Goal: Task Accomplishment & Management: Use online tool/utility

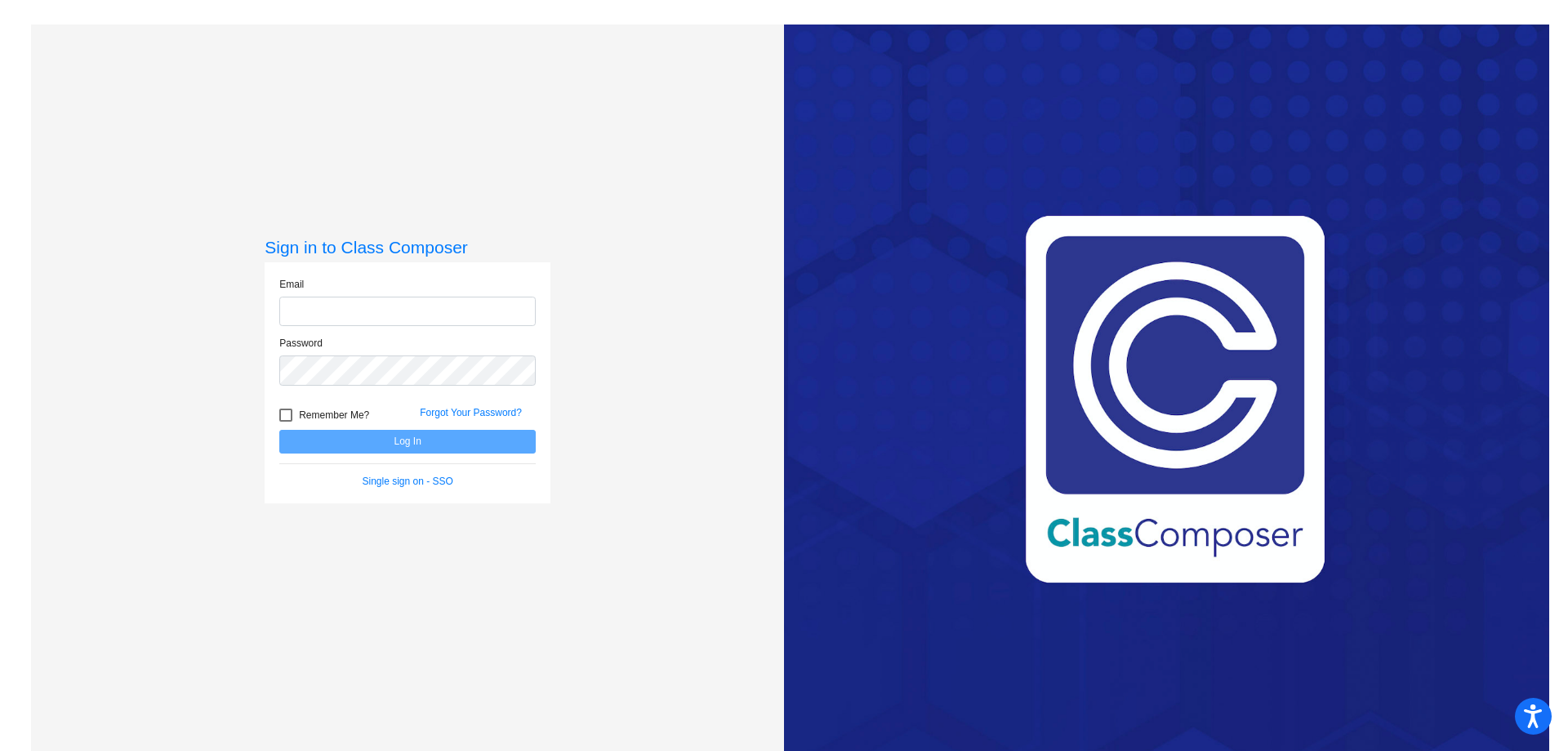
type input "[PERSON_NAME][EMAIL_ADDRESS][PERSON_NAME][DOMAIN_NAME]"
click at [463, 441] on button "Log In" at bounding box center [407, 441] width 257 height 24
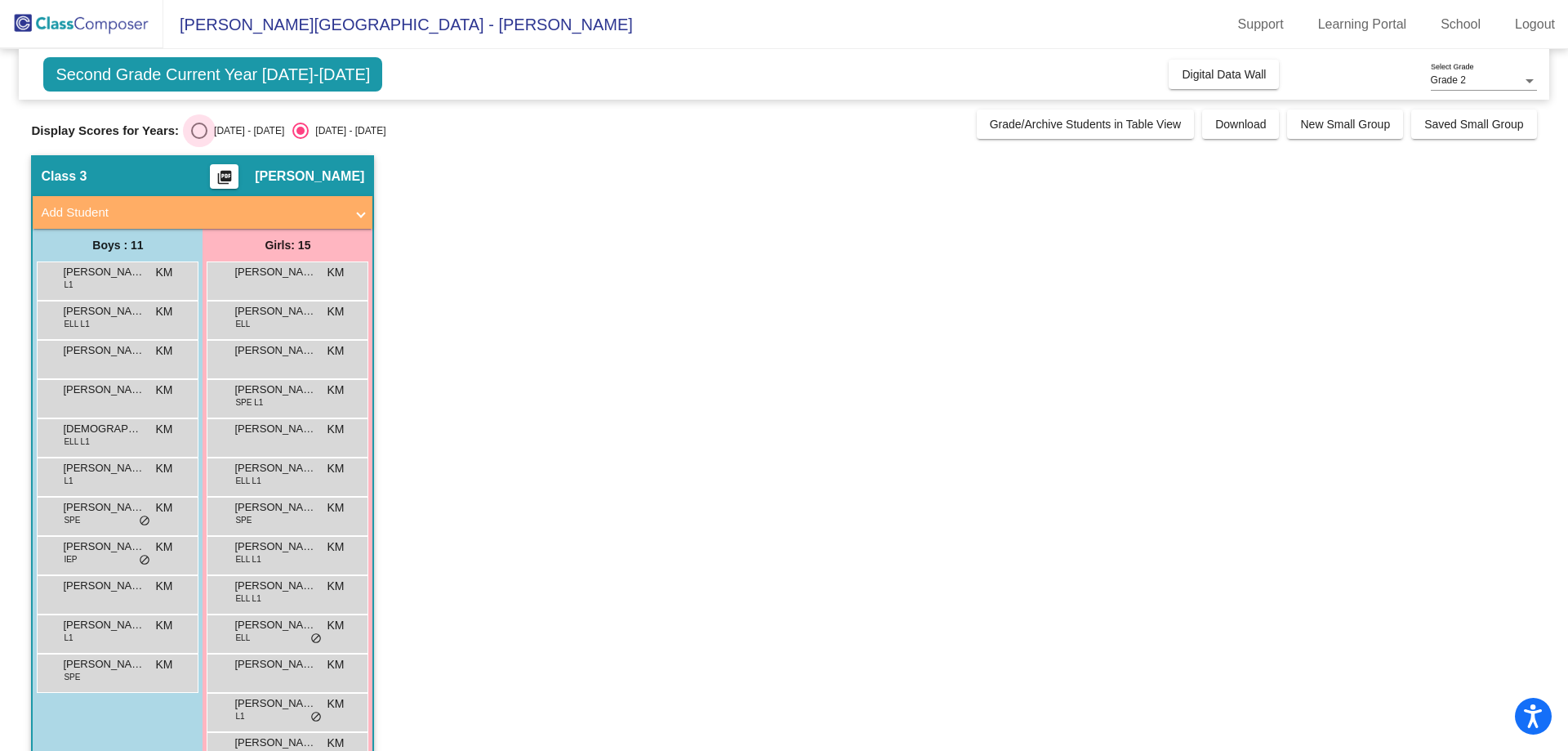
click at [208, 128] on div "[DATE] - [DATE]" at bounding box center [246, 130] width 77 height 15
click at [200, 139] on input "[DATE] - [DATE]" at bounding box center [199, 139] width 1 height 1
radio input "true"
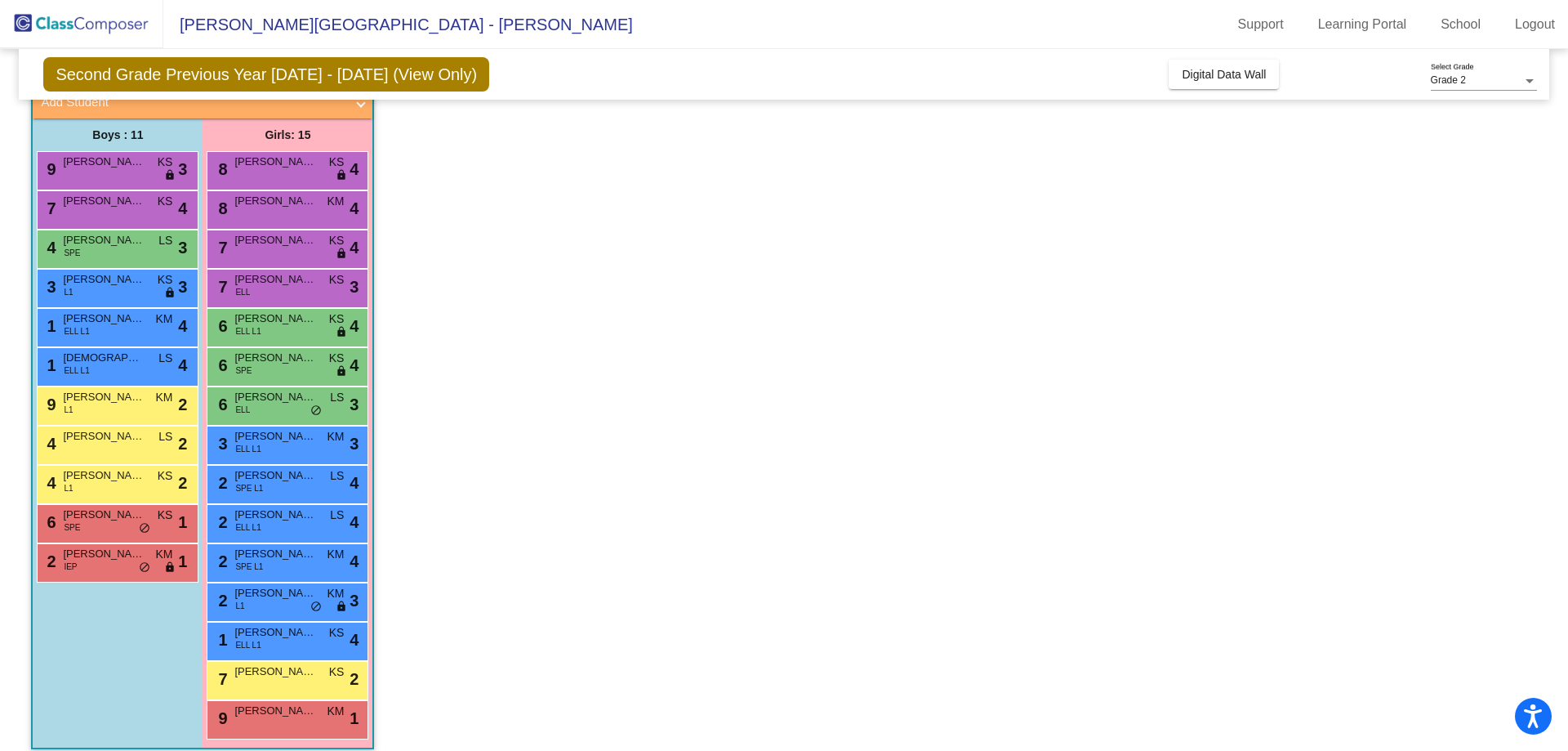
scroll to position [125, 0]
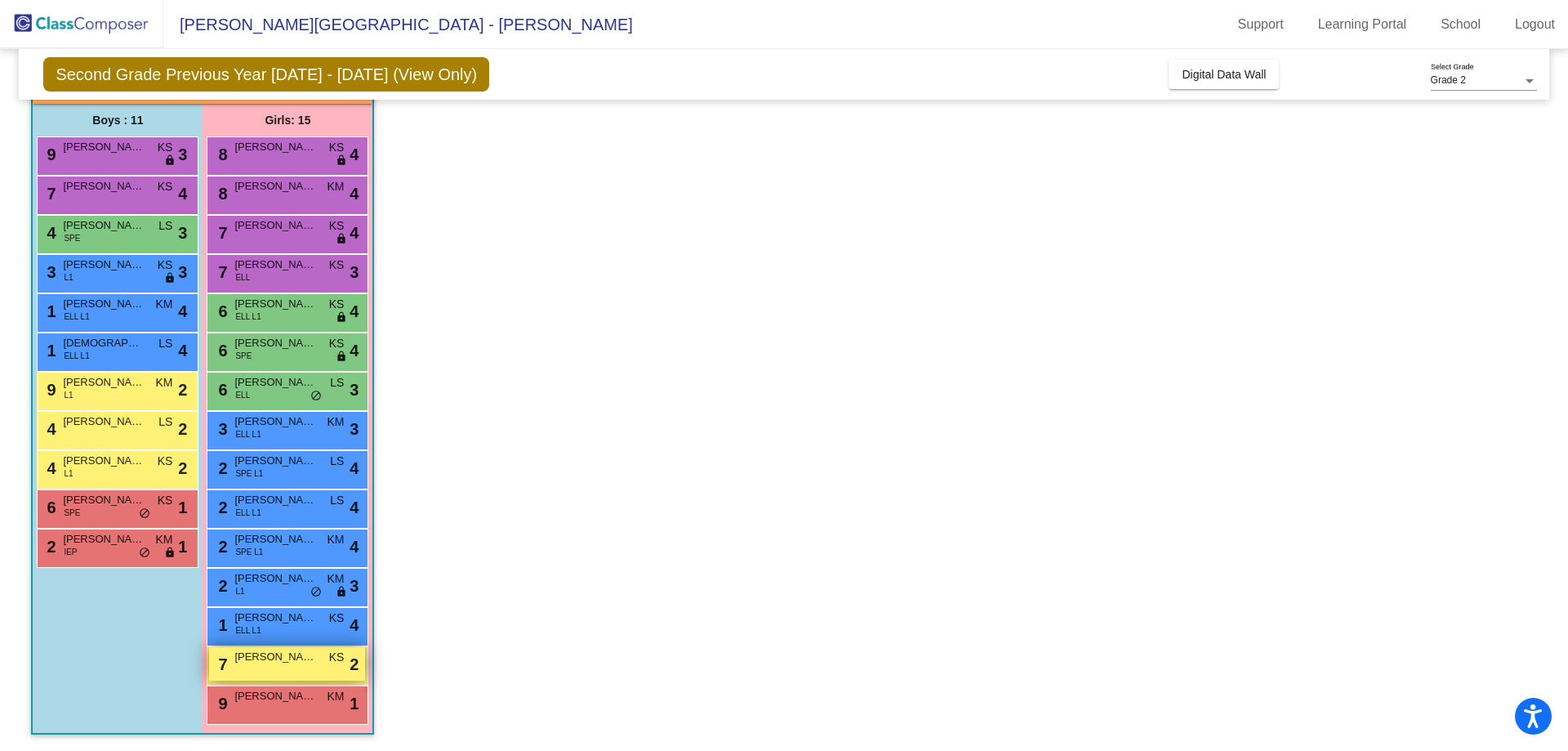
click at [336, 668] on div "7 Phoenix [PERSON_NAME] KS lock do_not_disturb_alt 2" at bounding box center [287, 664] width 156 height 33
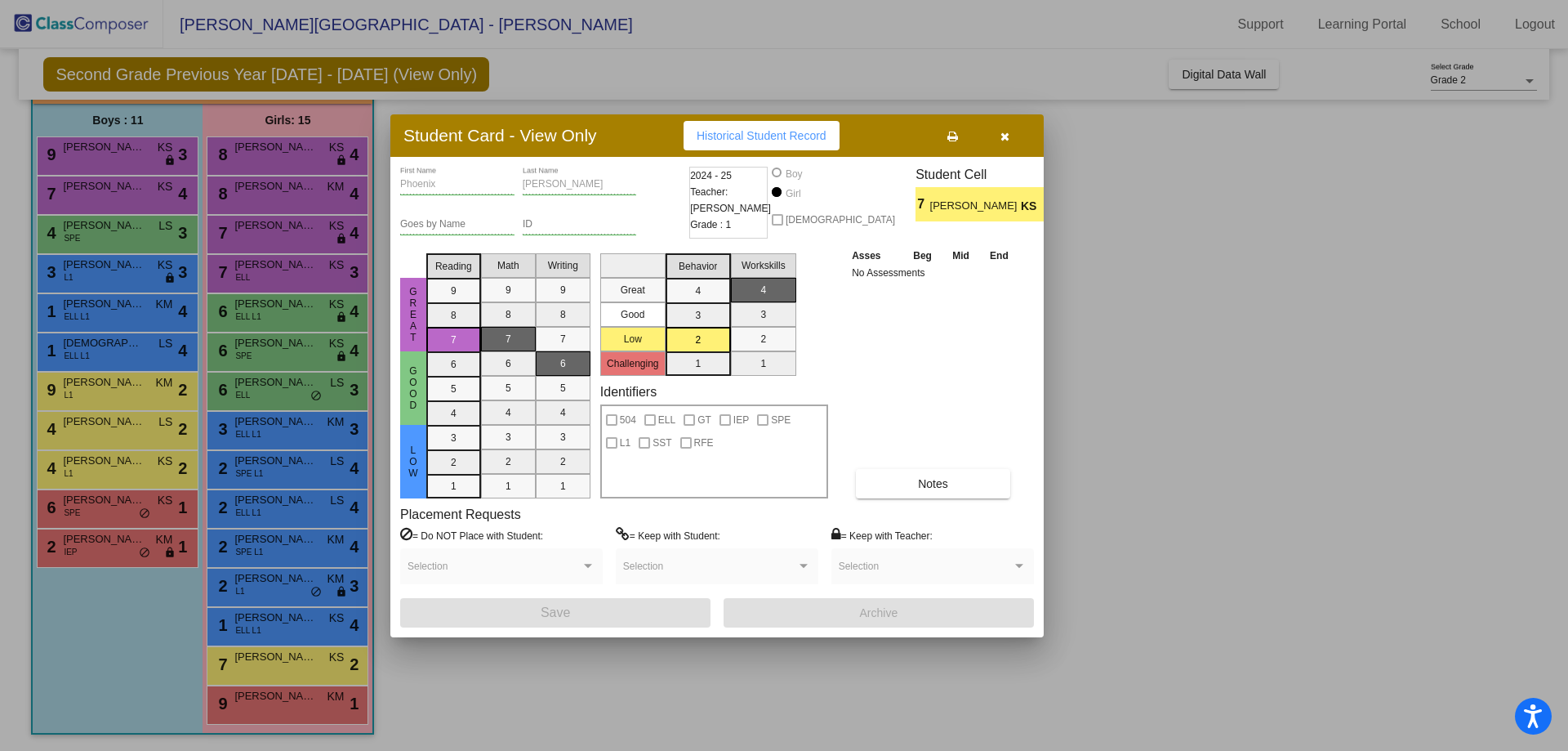
click at [999, 124] on button "button" at bounding box center [1004, 136] width 52 height 29
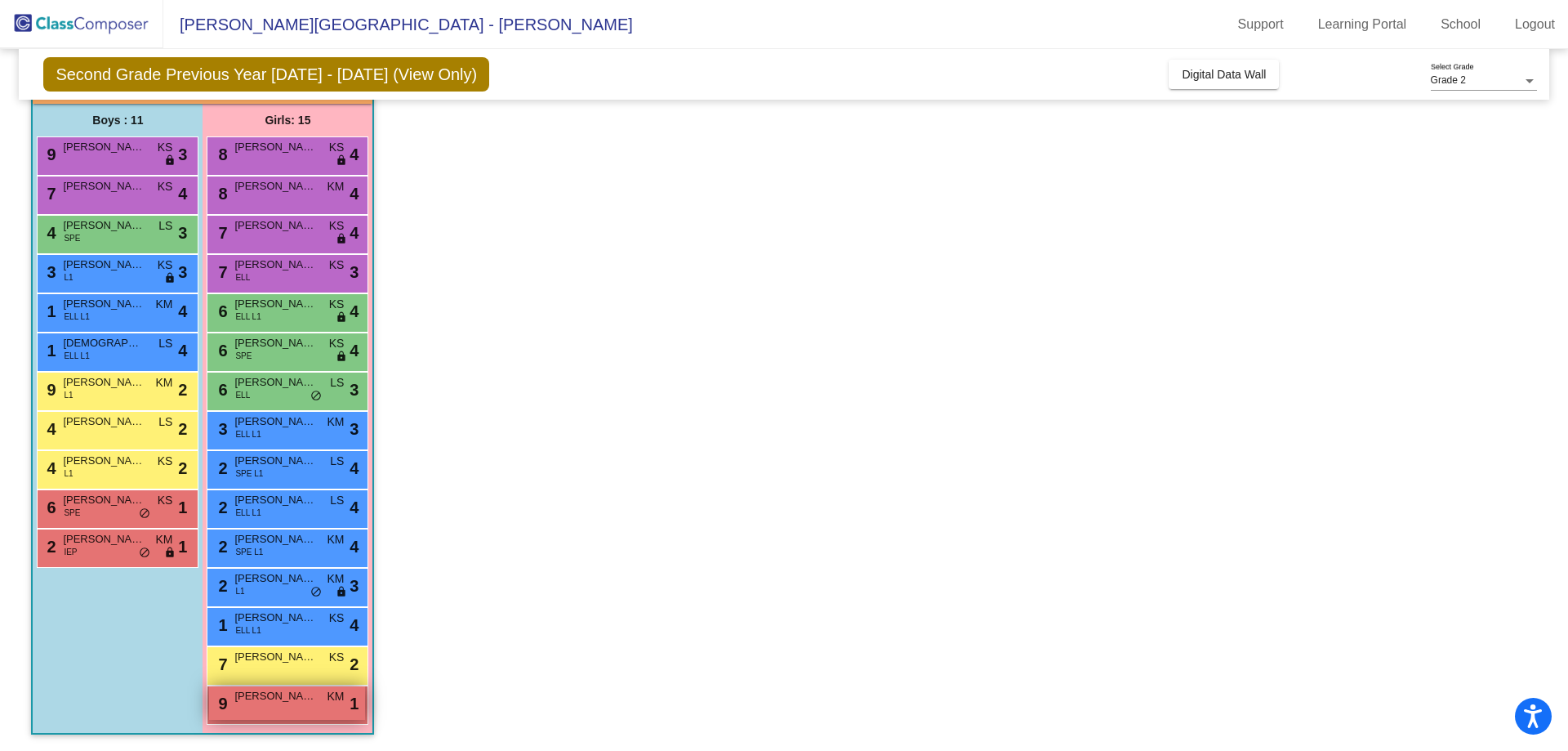
click at [313, 706] on div "9 Berkeley [PERSON_NAME] lock do_not_disturb_alt 1" at bounding box center [287, 703] width 156 height 33
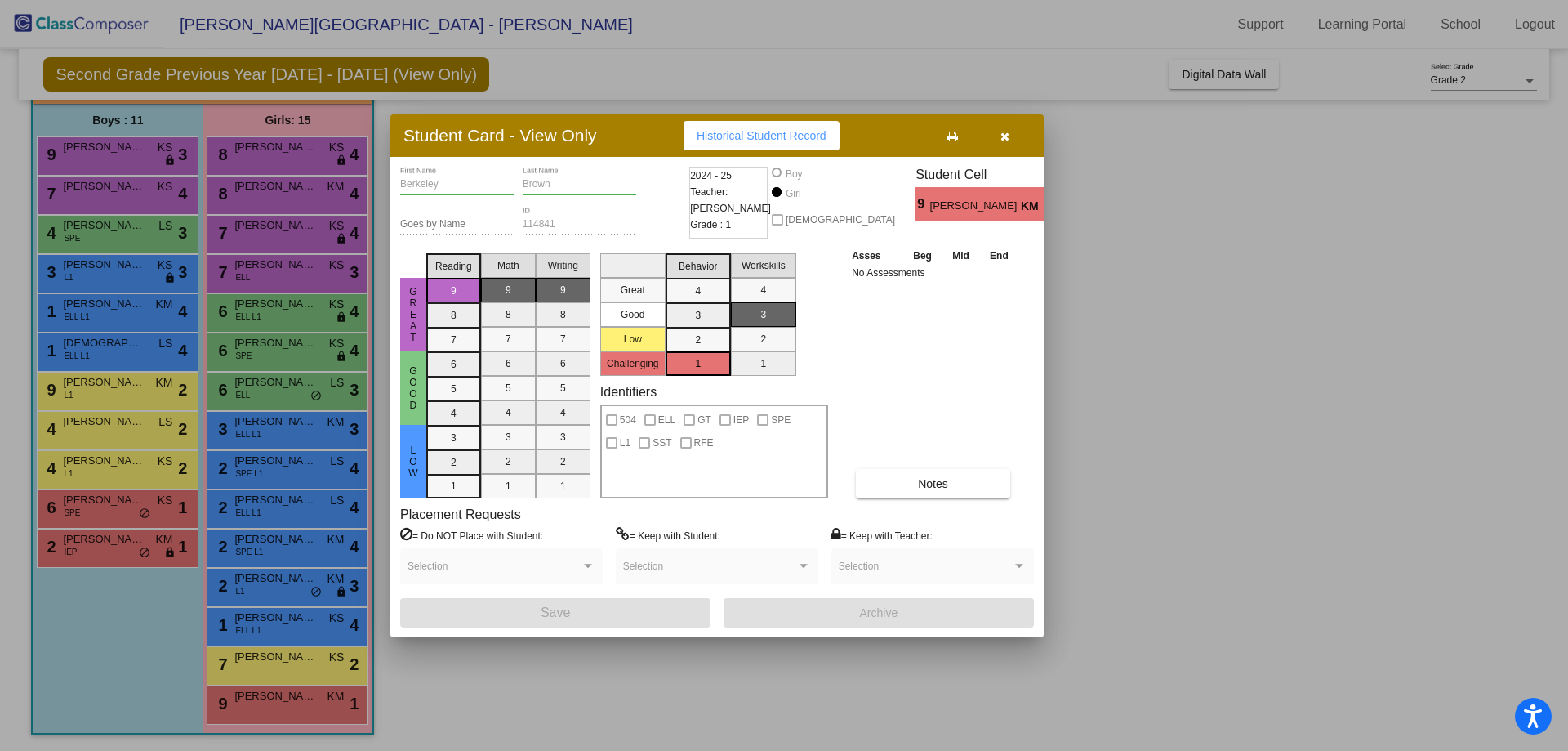
click at [1013, 133] on button "button" at bounding box center [1004, 136] width 52 height 29
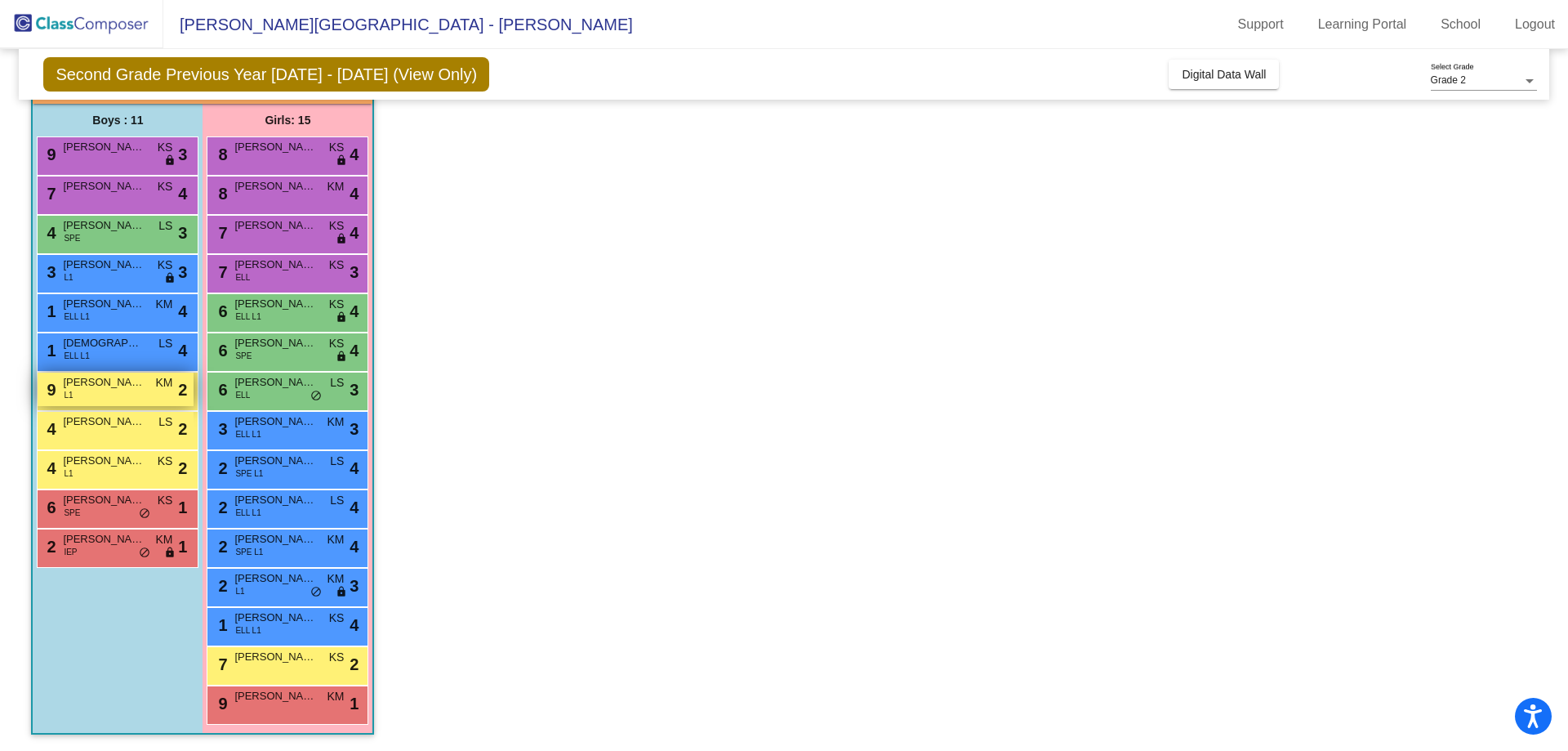
click at [104, 387] on span "[PERSON_NAME]" at bounding box center [103, 382] width 82 height 17
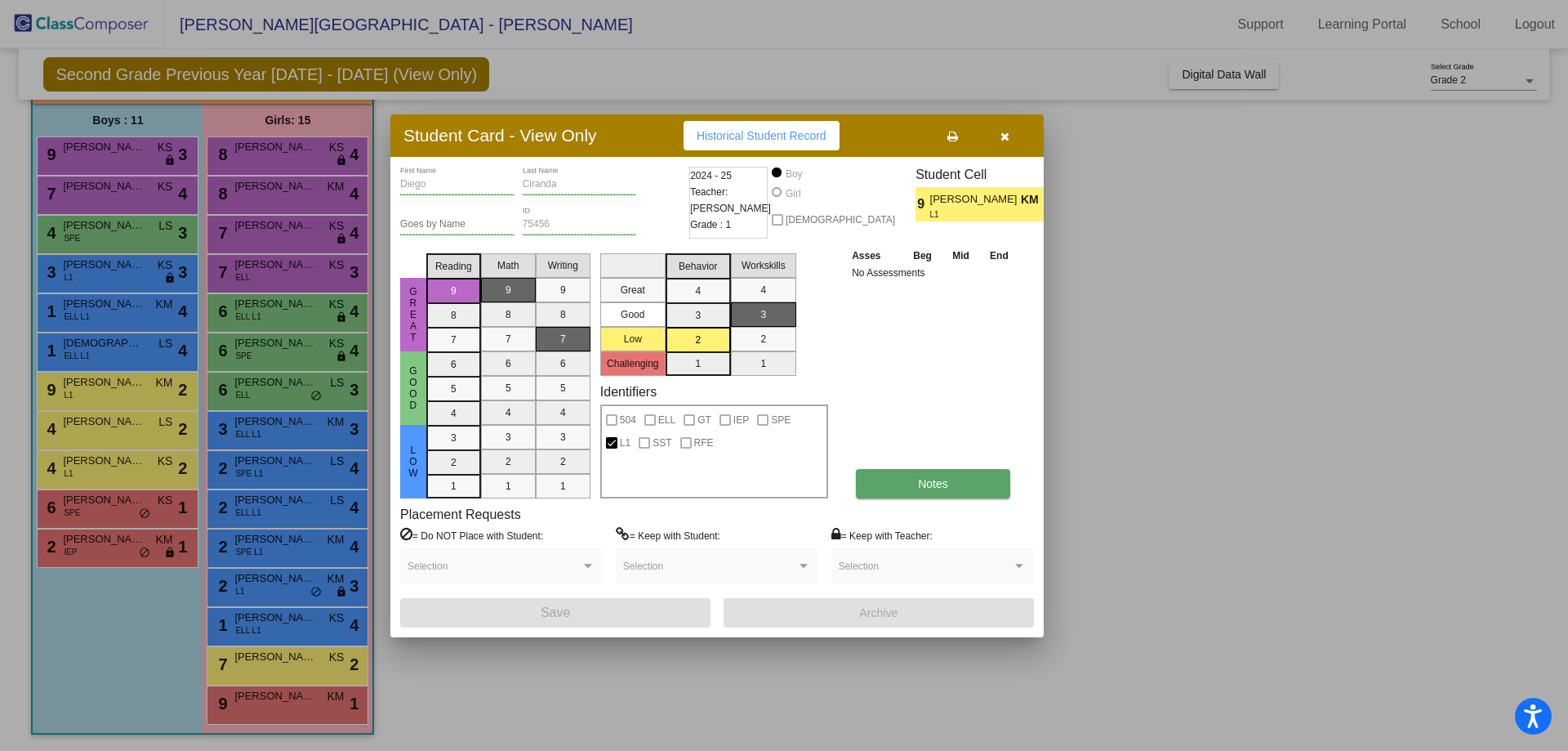
click at [921, 477] on span "Notes" at bounding box center [933, 483] width 30 height 13
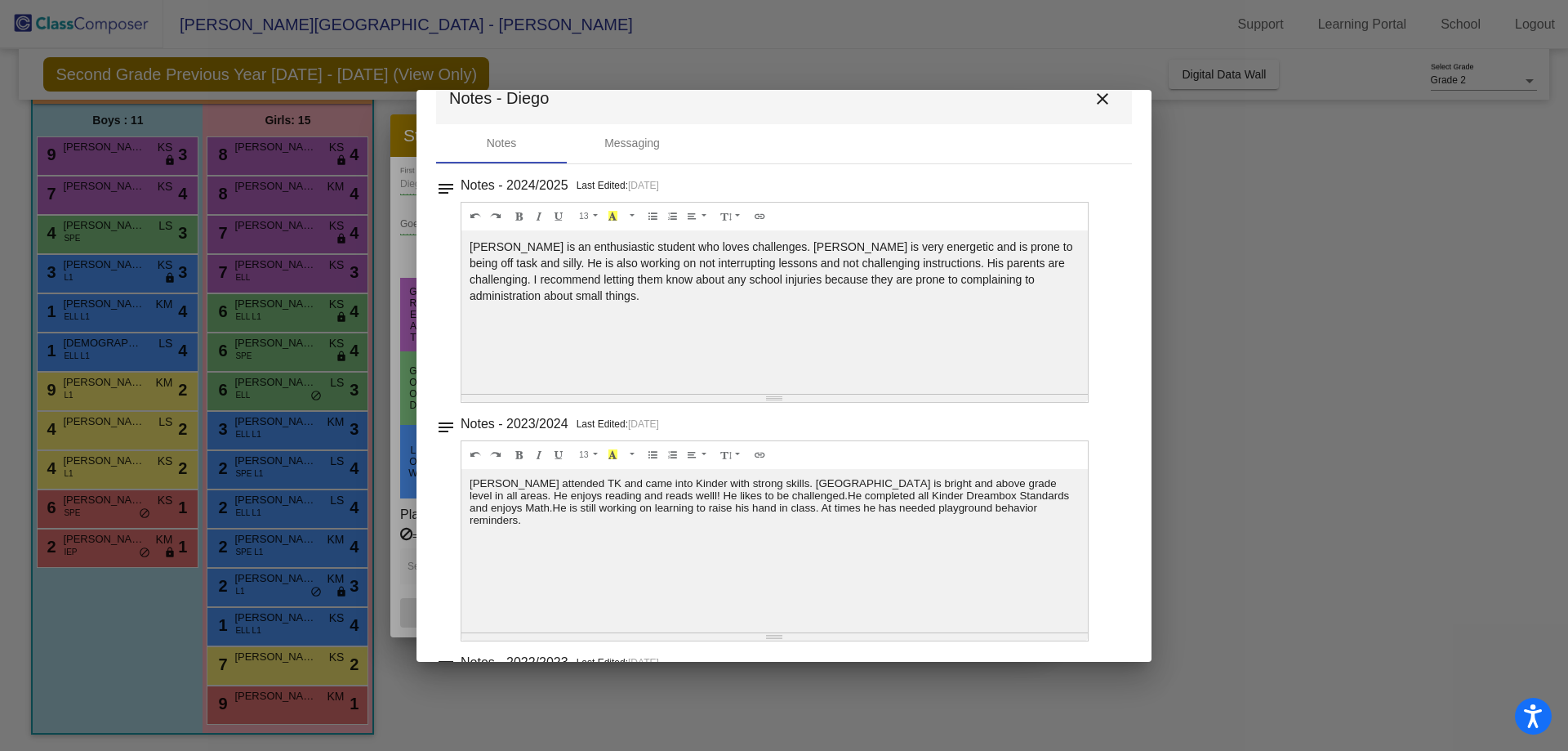
scroll to position [0, 0]
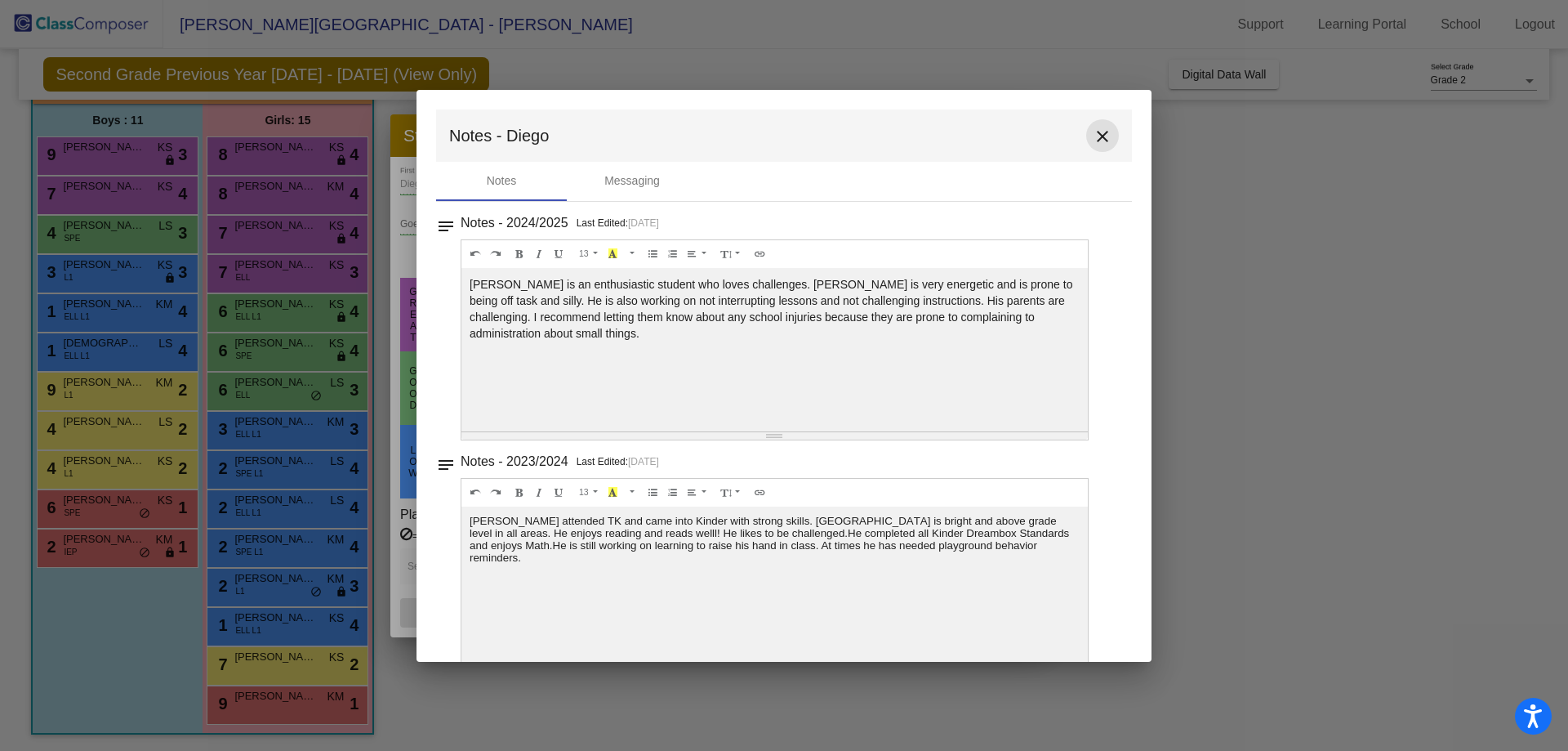
click at [1094, 135] on mat-icon "close" at bounding box center [1103, 137] width 20 height 20
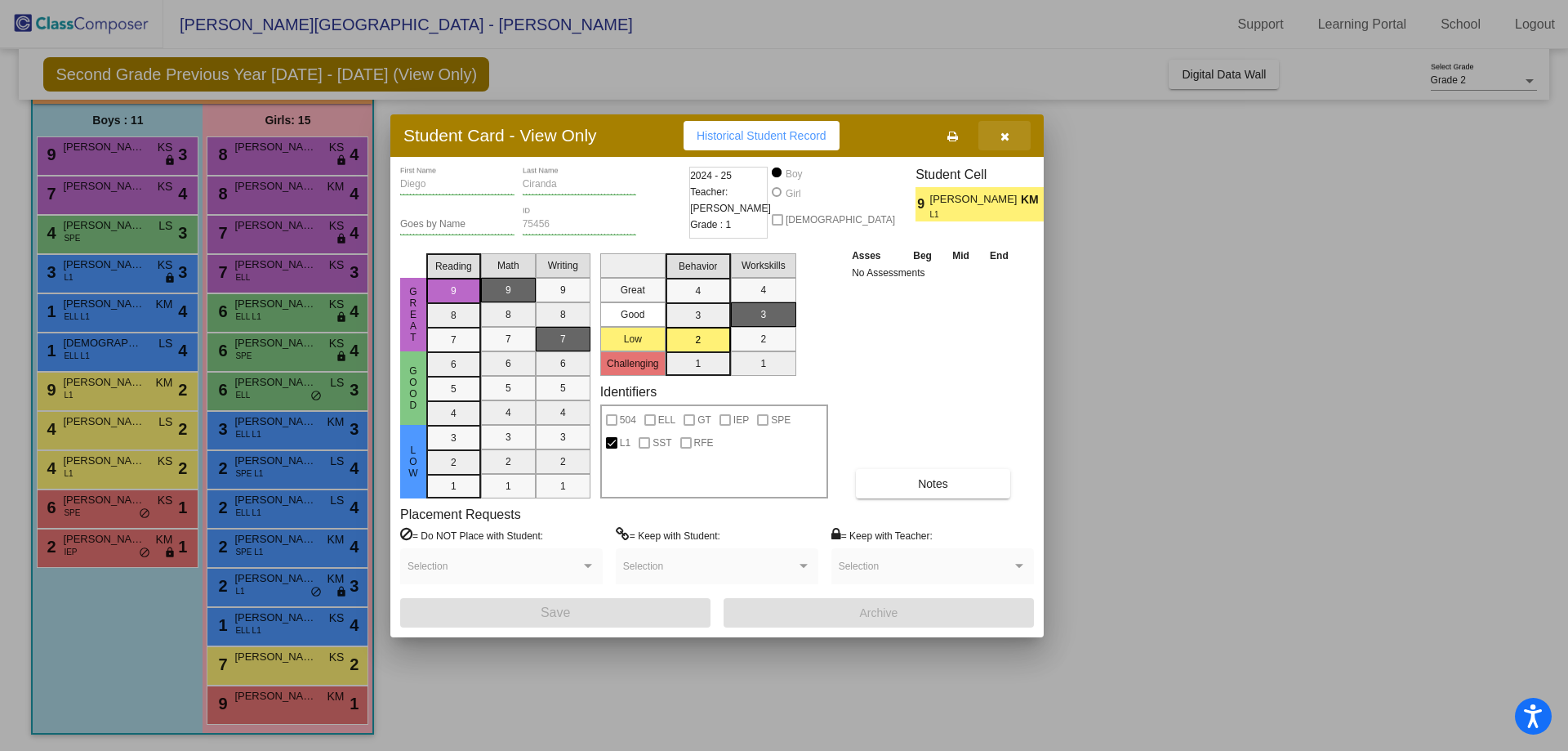
click at [1017, 136] on button "button" at bounding box center [1004, 136] width 52 height 29
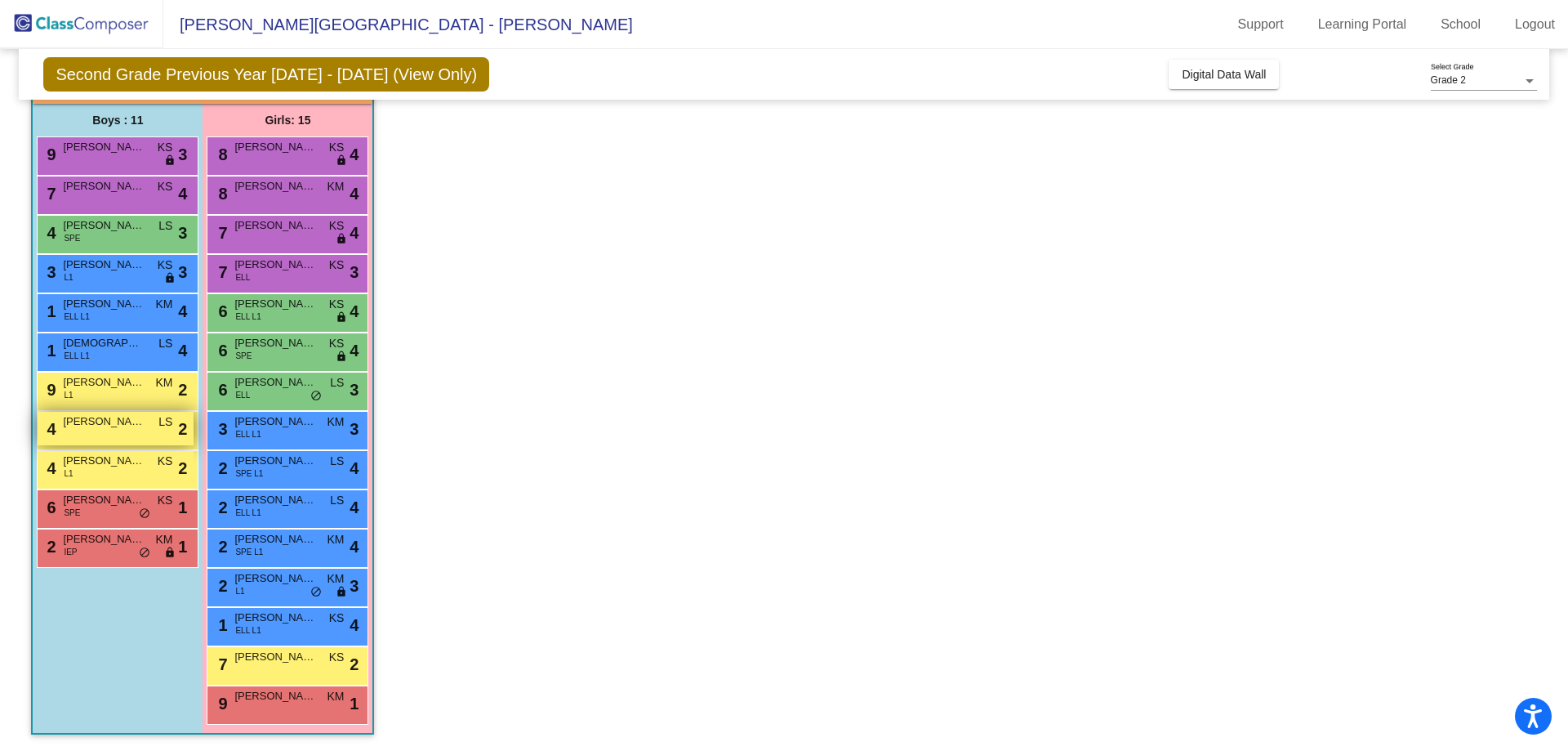
click at [90, 441] on div "4 [PERSON_NAME] LS lock do_not_disturb_alt 2" at bounding box center [115, 429] width 156 height 33
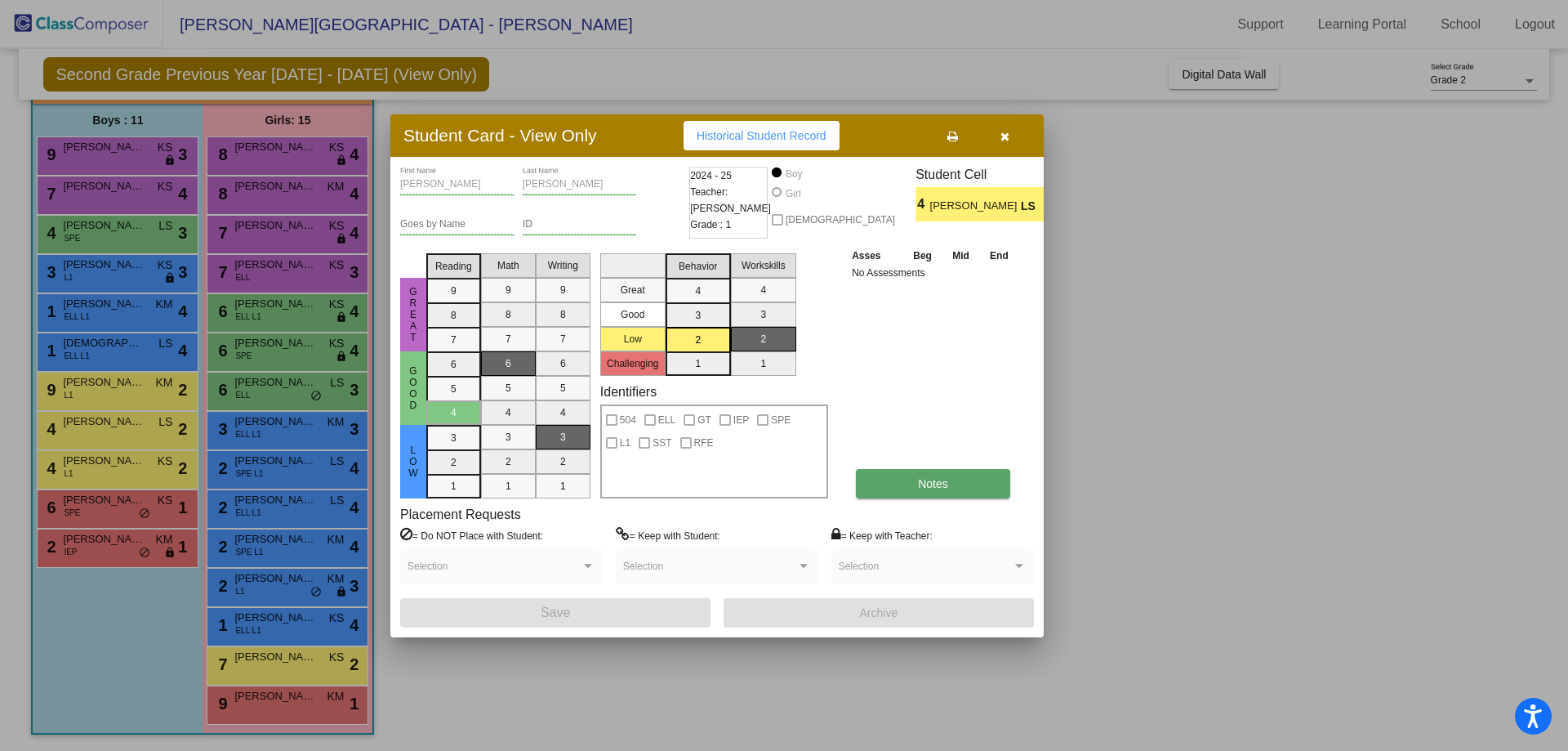
click at [914, 485] on button "Notes" at bounding box center [933, 484] width 154 height 29
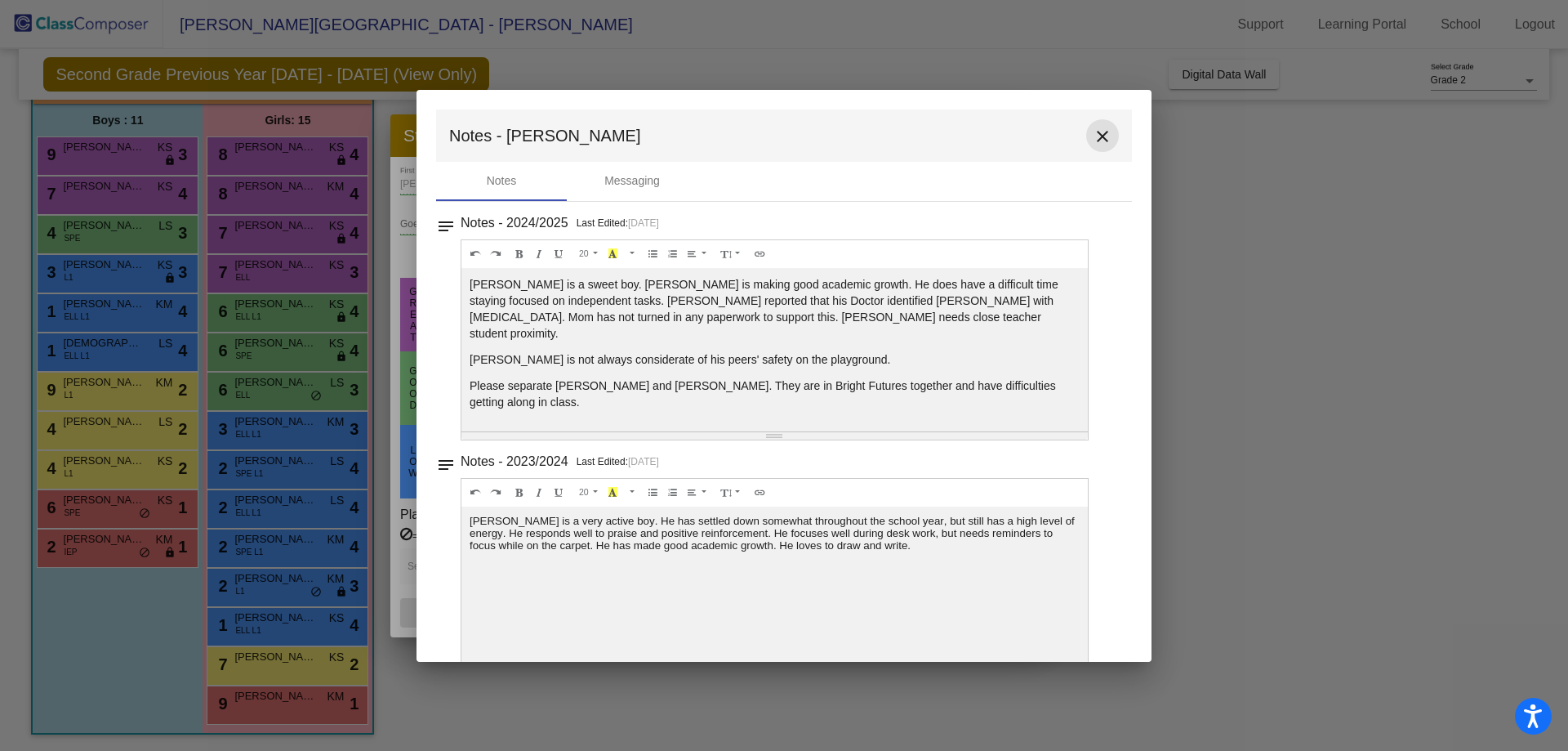
click at [1086, 124] on button "close" at bounding box center [1102, 135] width 32 height 32
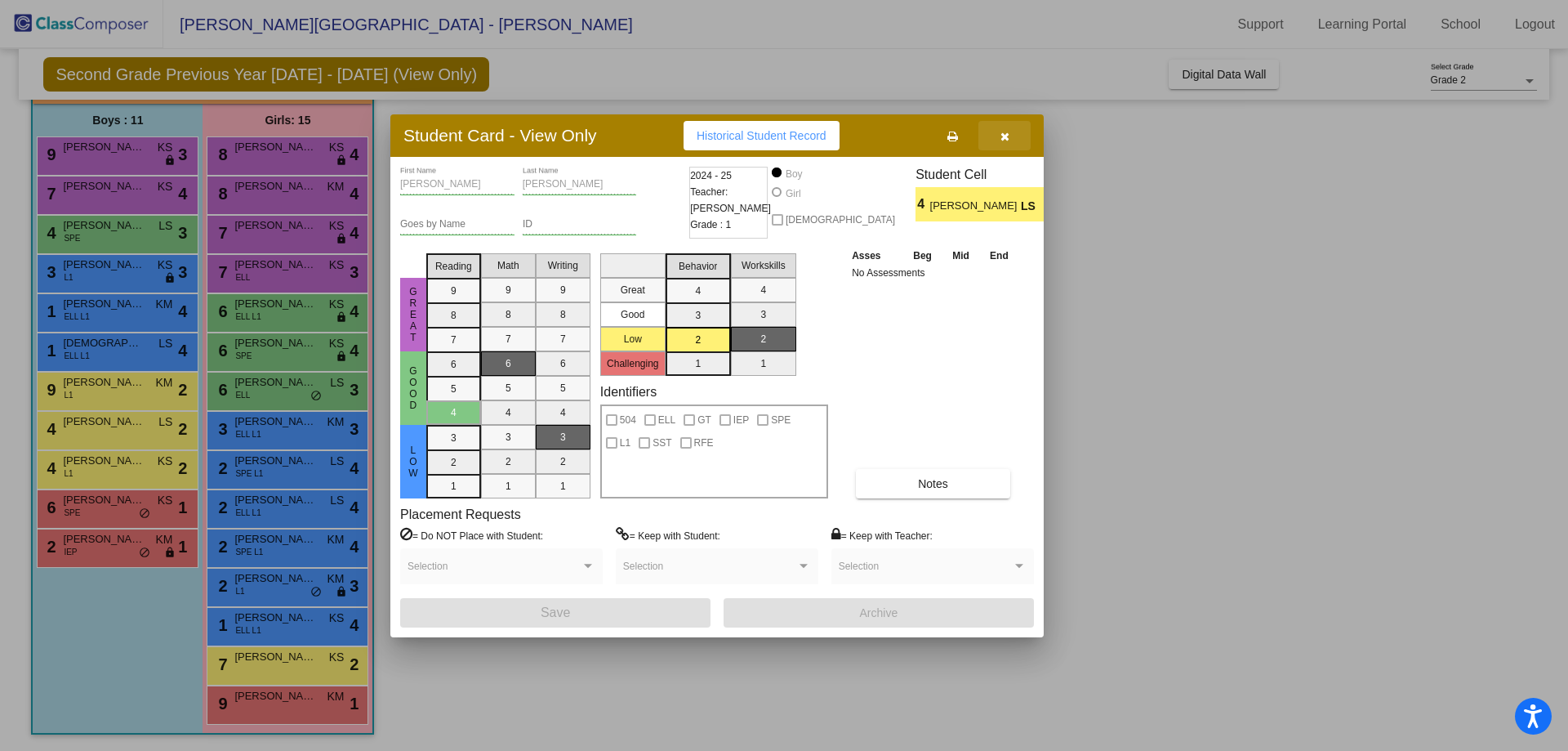
click at [1008, 145] on button "button" at bounding box center [1004, 136] width 52 height 29
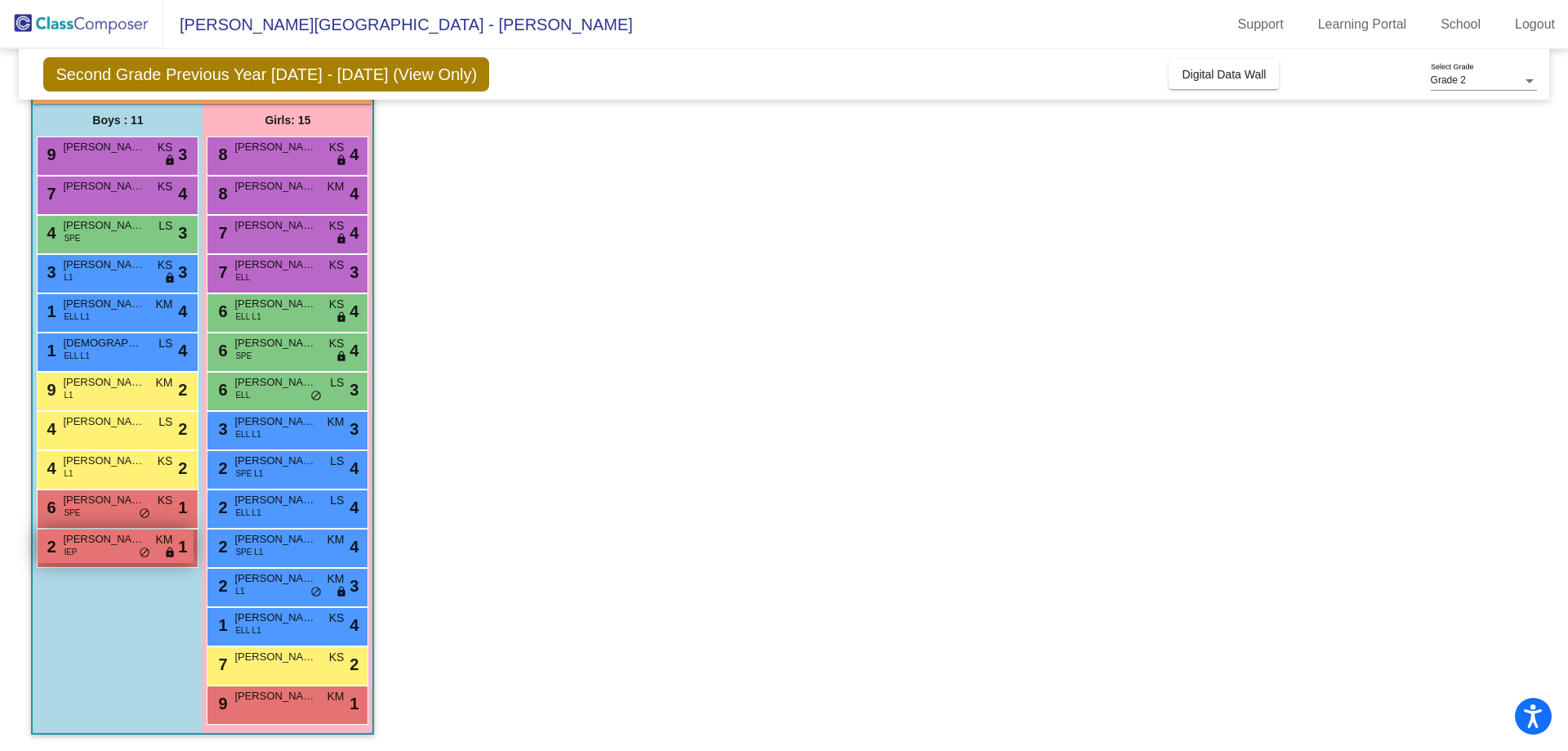
click at [105, 539] on span "[PERSON_NAME] [PERSON_NAME]" at bounding box center [103, 539] width 82 height 17
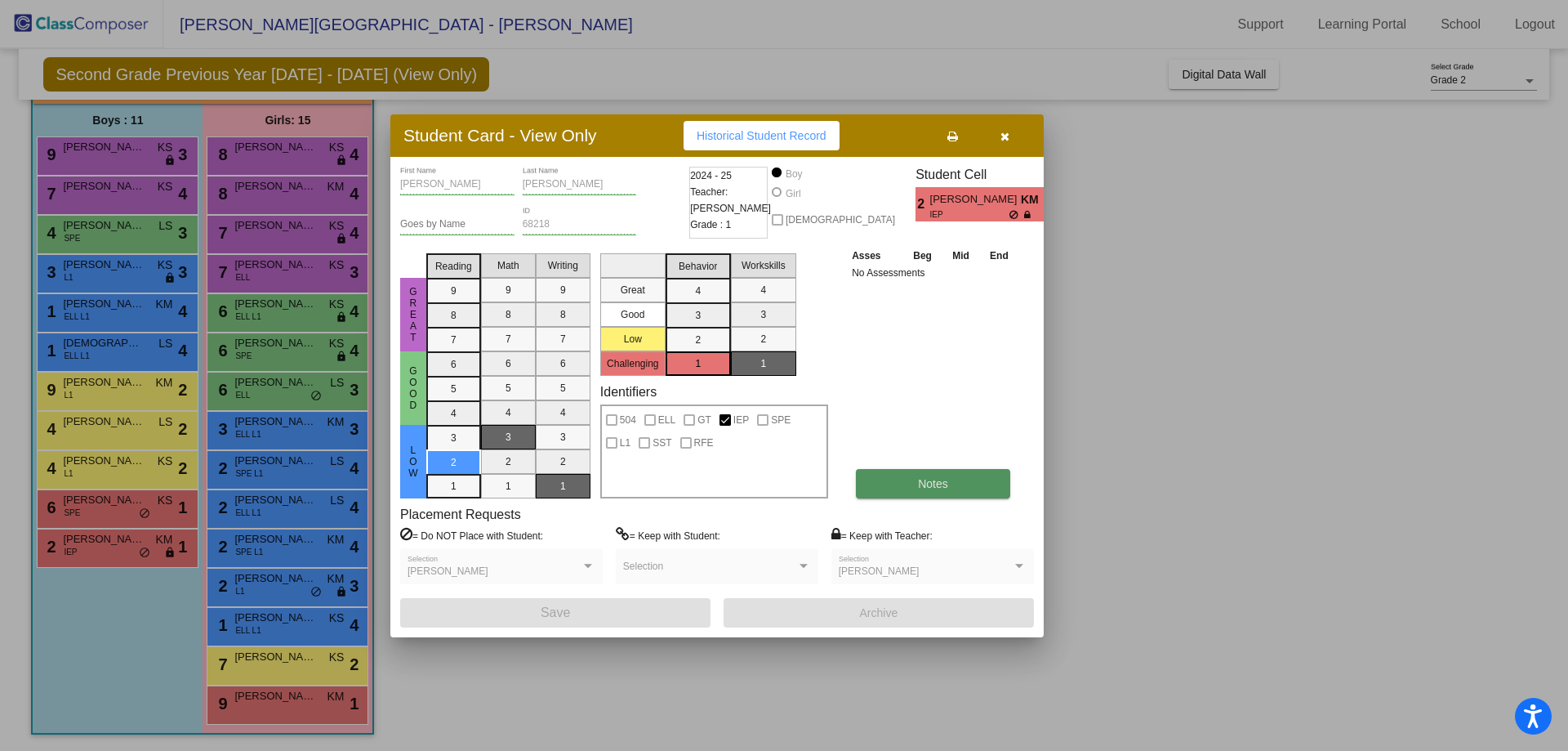
click at [889, 481] on button "Notes" at bounding box center [933, 484] width 154 height 29
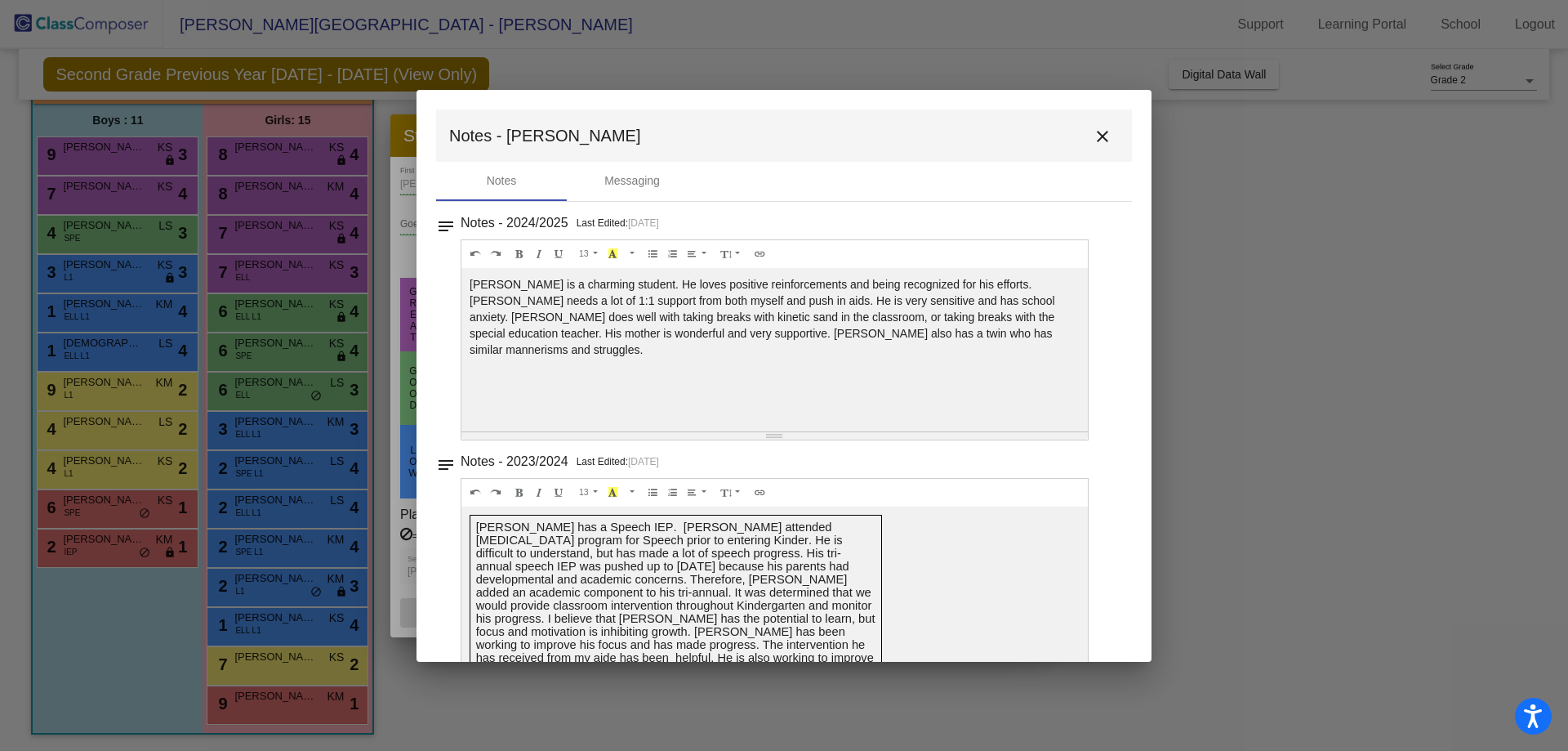
click at [1093, 143] on mat-icon "close" at bounding box center [1103, 137] width 20 height 20
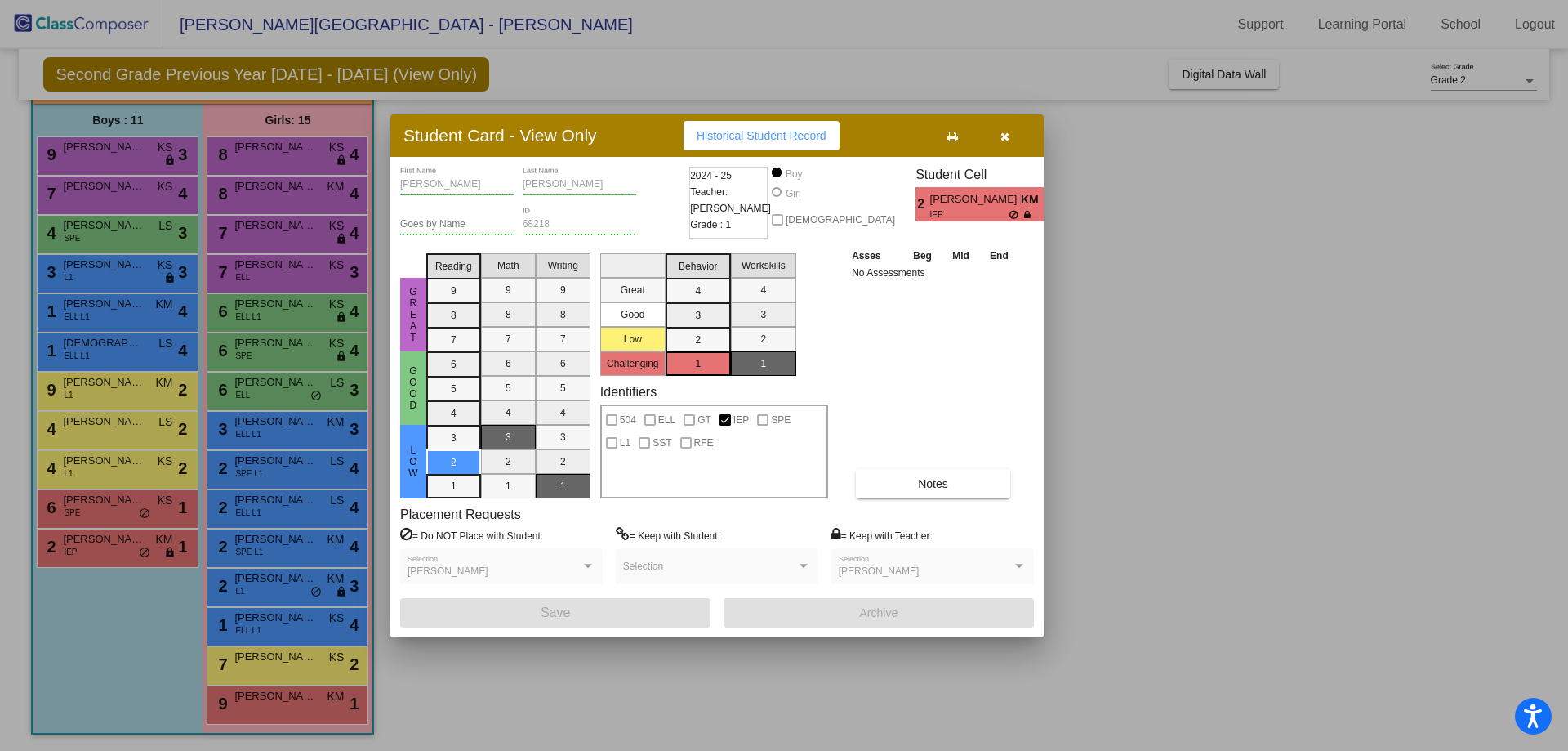
click at [1017, 140] on button "button" at bounding box center [1004, 136] width 52 height 29
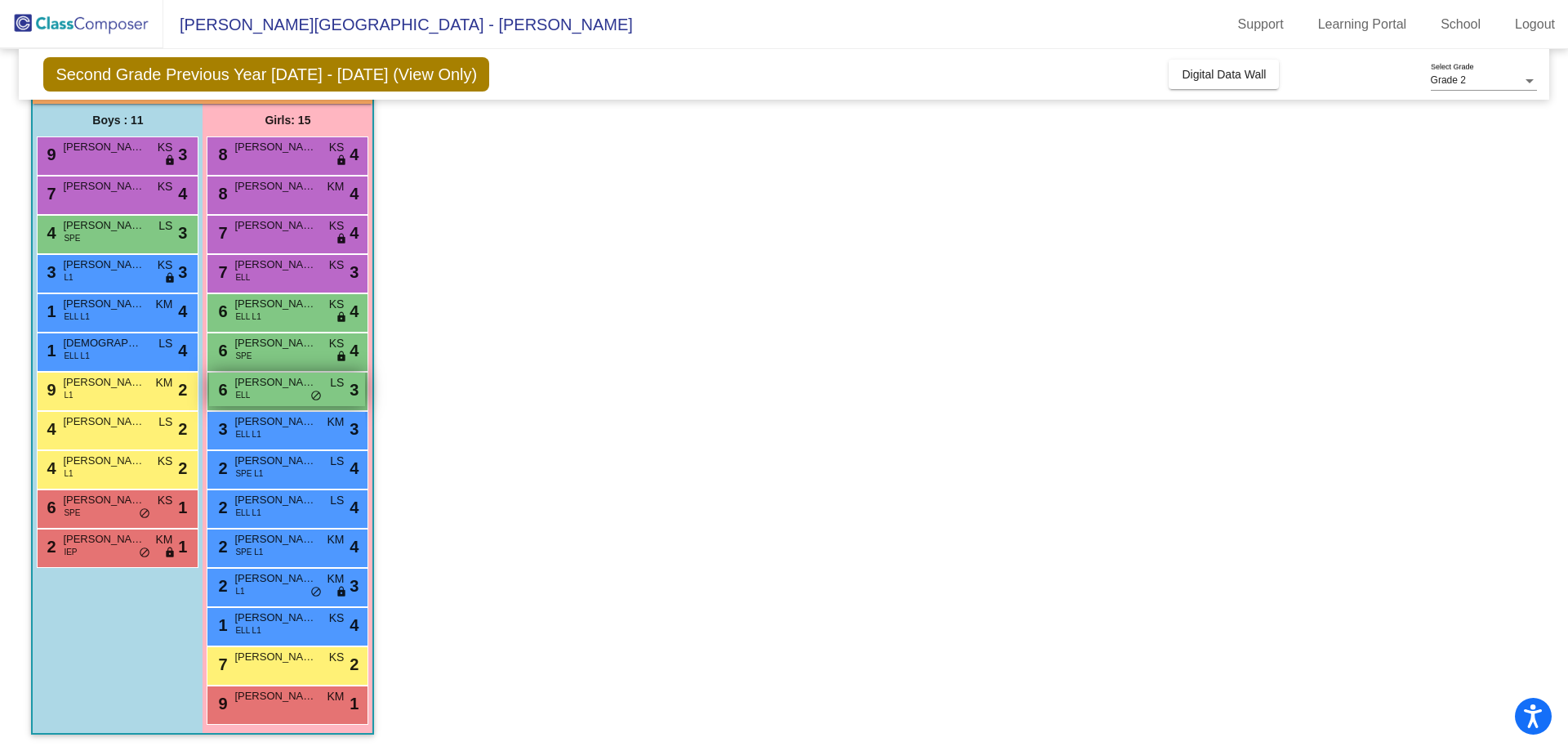
click at [248, 374] on div "6 [PERSON_NAME] [PERSON_NAME] lock do_not_disturb_alt 3" at bounding box center [287, 389] width 156 height 33
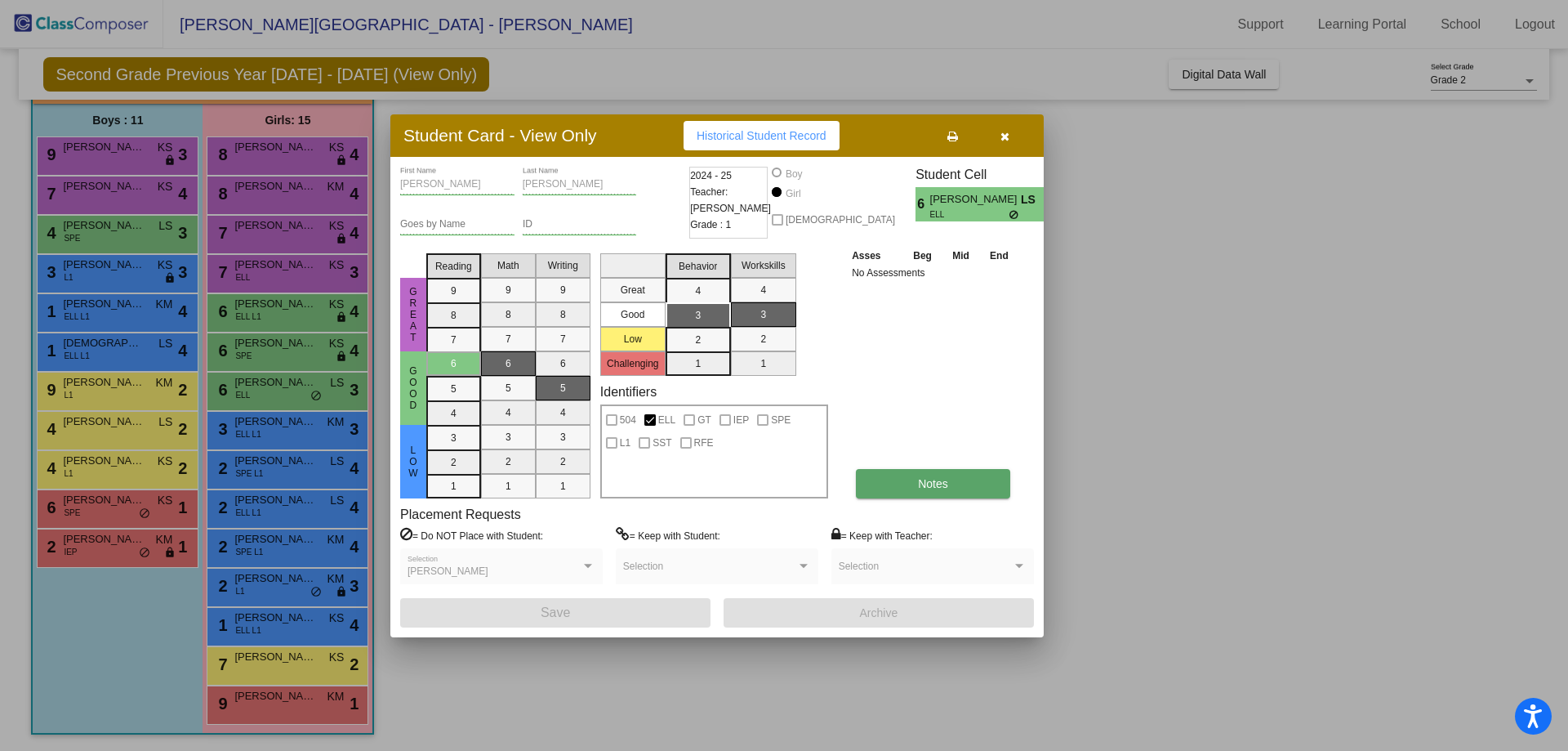
click at [957, 474] on button "Notes" at bounding box center [933, 484] width 154 height 29
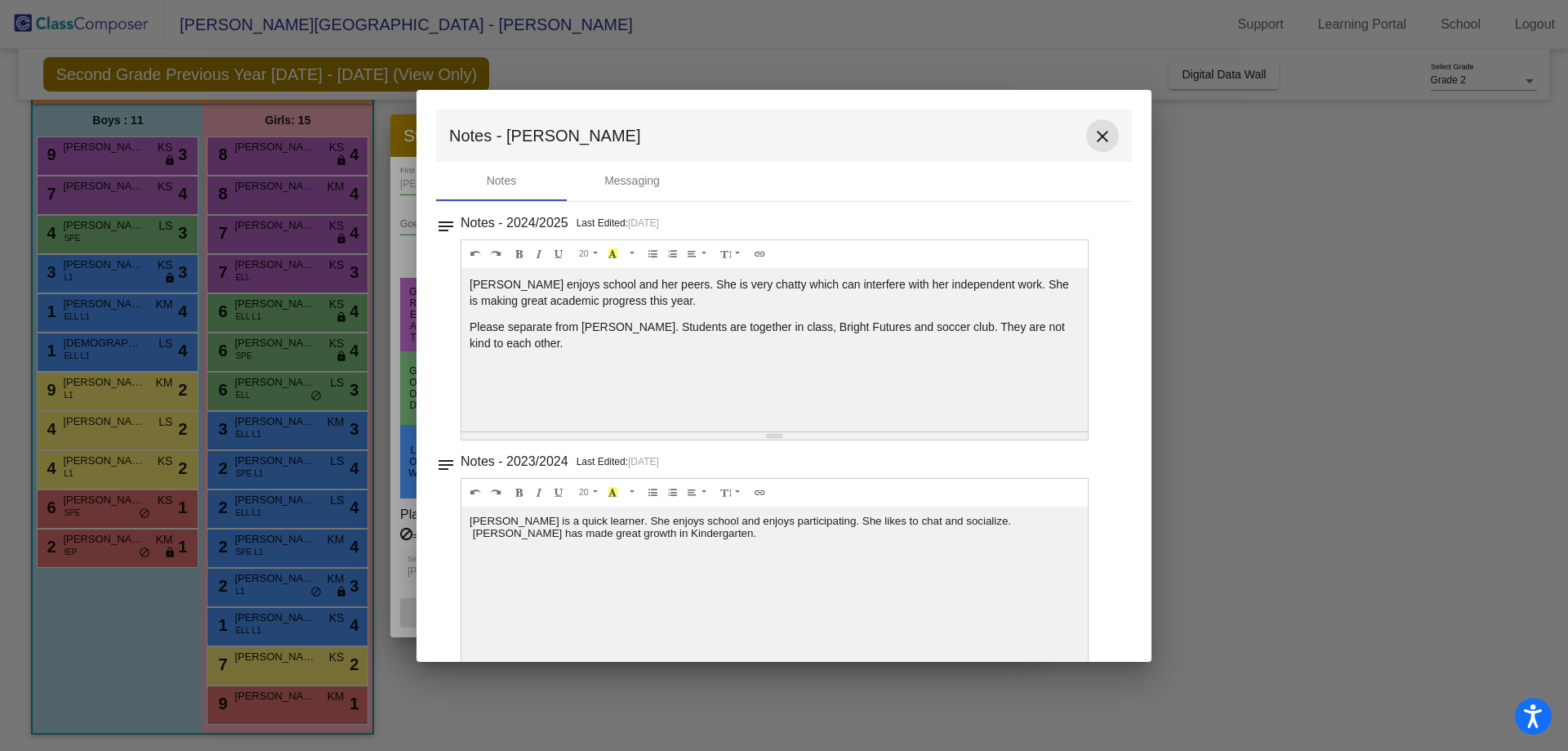
click at [1095, 142] on mat-icon "close" at bounding box center [1103, 137] width 20 height 20
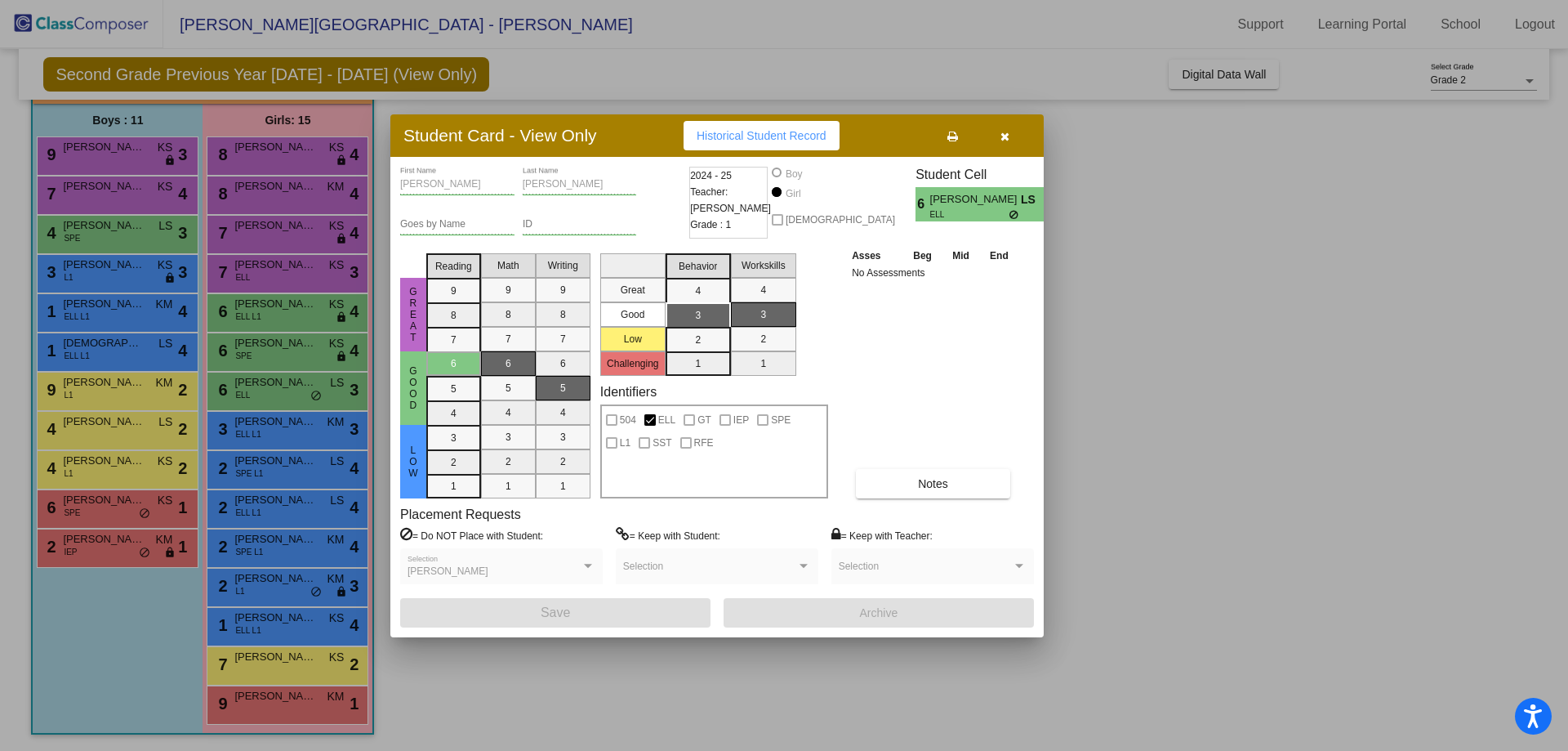
click at [1011, 133] on button "button" at bounding box center [1004, 136] width 52 height 29
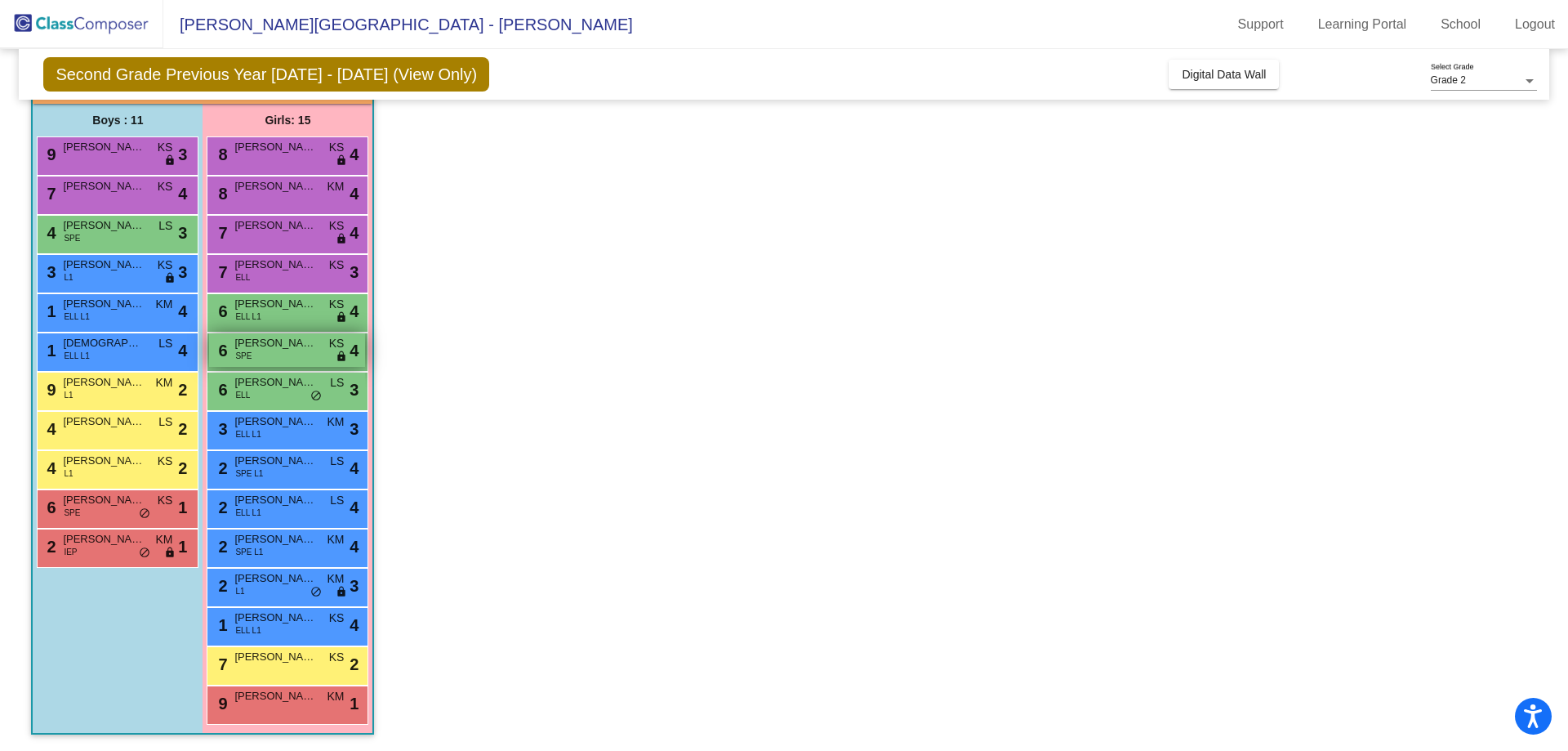
click at [285, 344] on span "[PERSON_NAME]" at bounding box center [274, 343] width 82 height 17
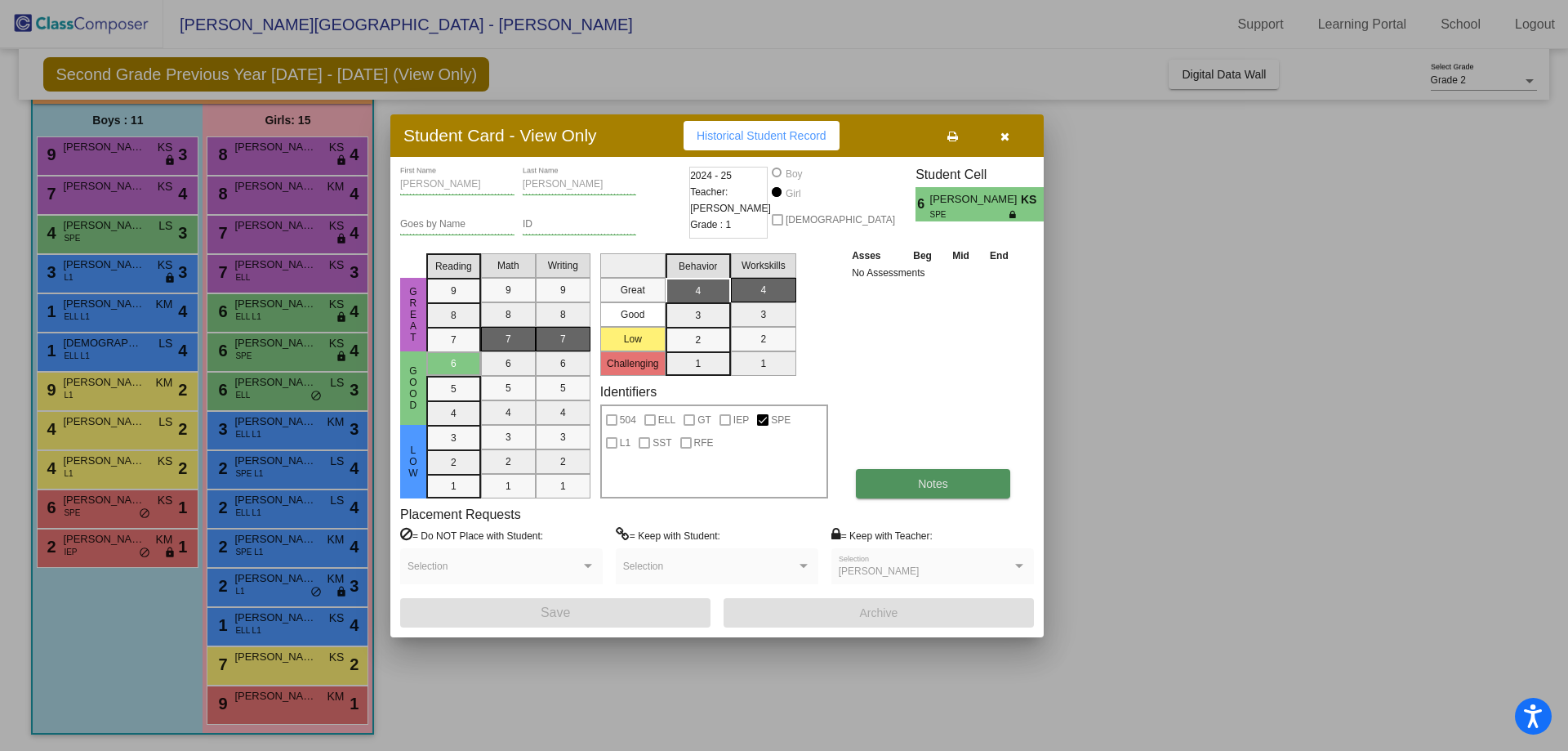
click at [984, 487] on button "Notes" at bounding box center [933, 484] width 154 height 29
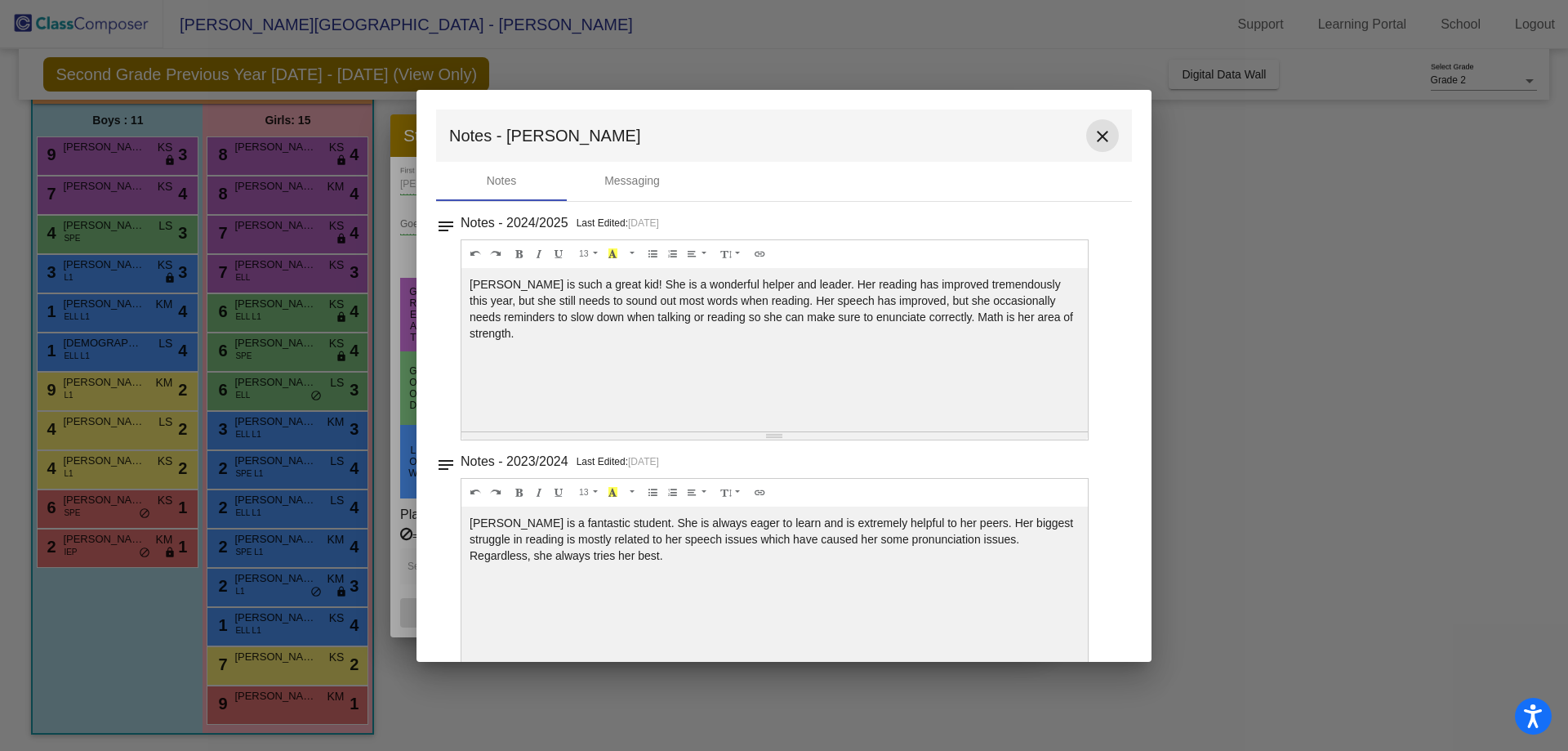
click at [1102, 138] on mat-icon "close" at bounding box center [1103, 137] width 20 height 20
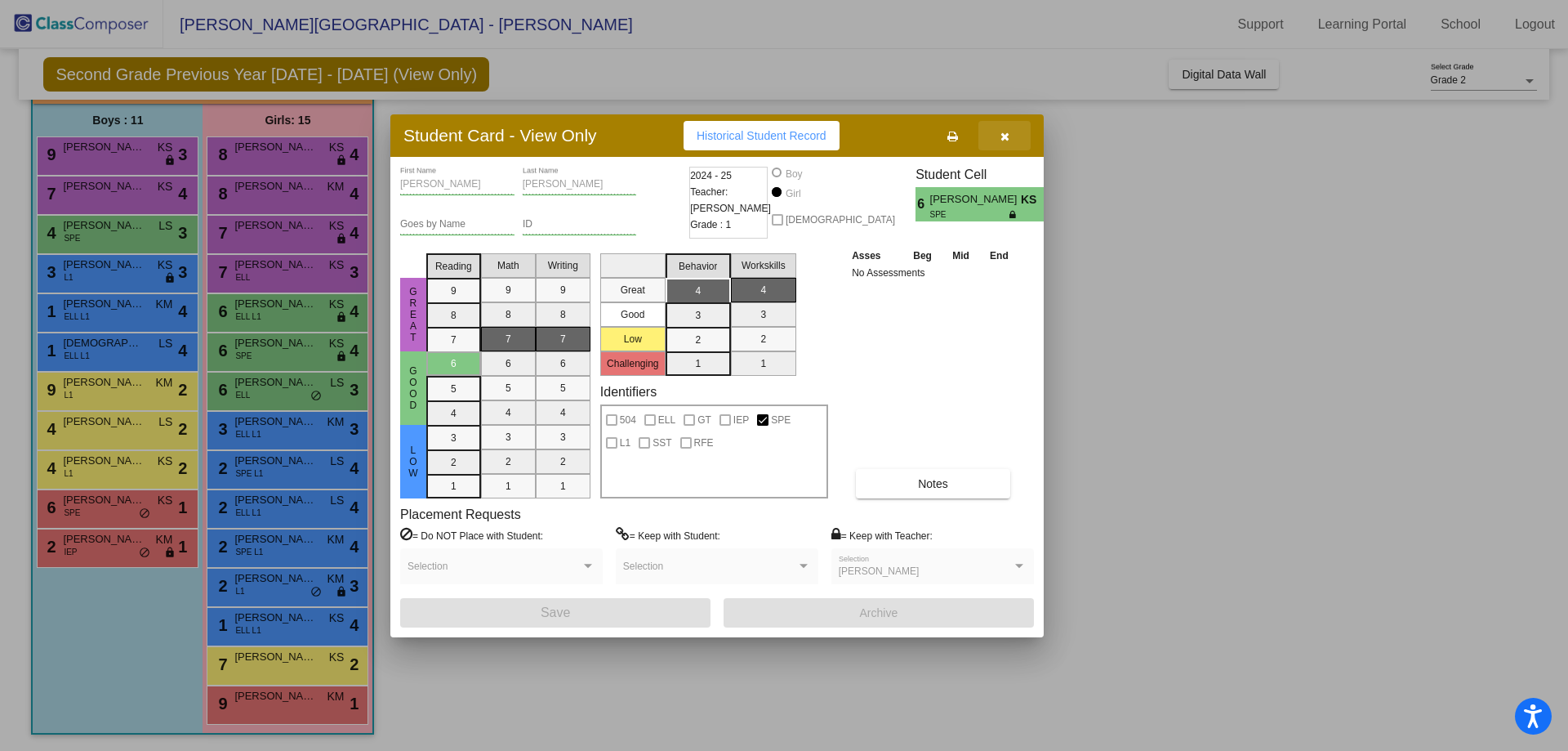
click at [1002, 143] on button "button" at bounding box center [1004, 136] width 52 height 29
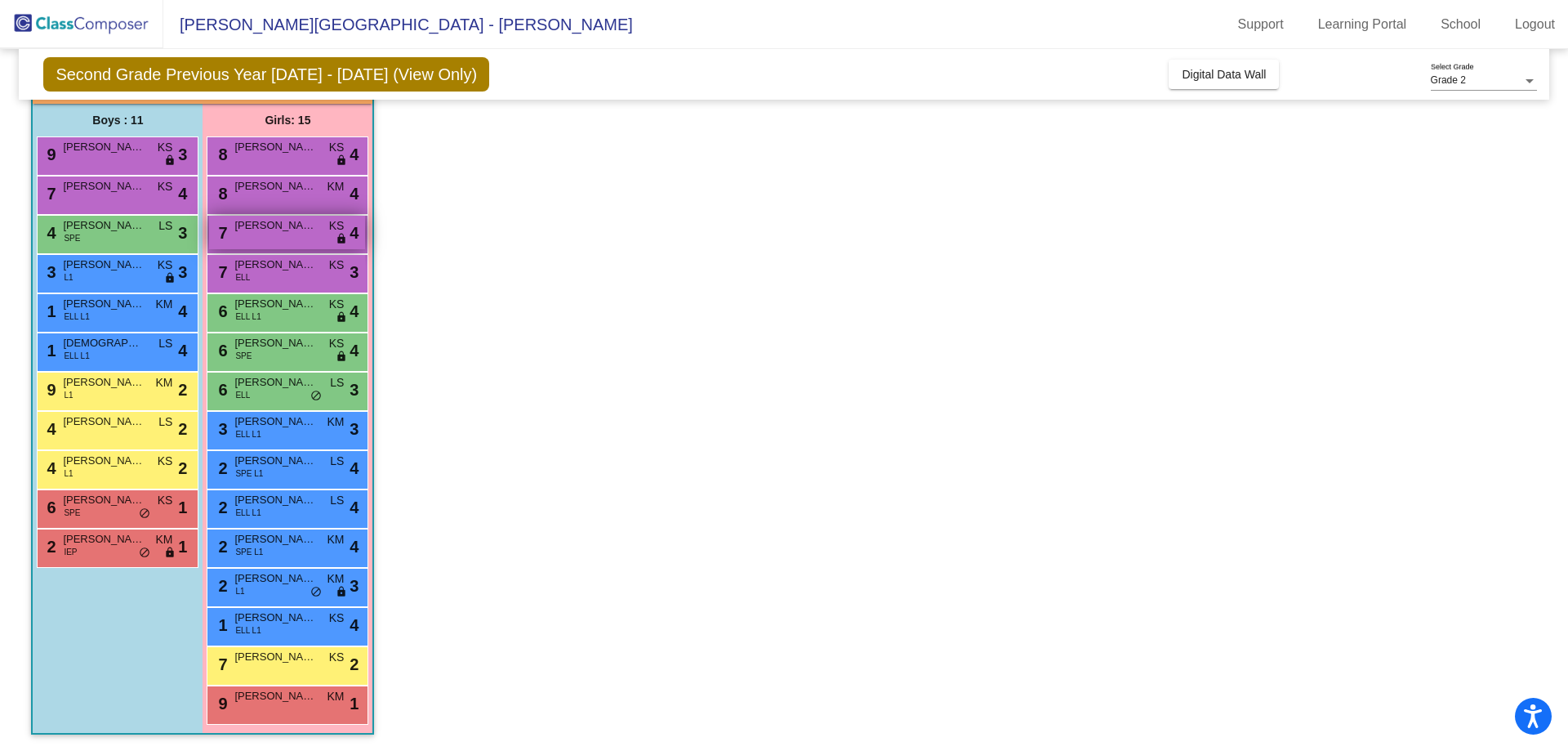
click at [248, 223] on span "[PERSON_NAME]" at bounding box center [274, 225] width 82 height 17
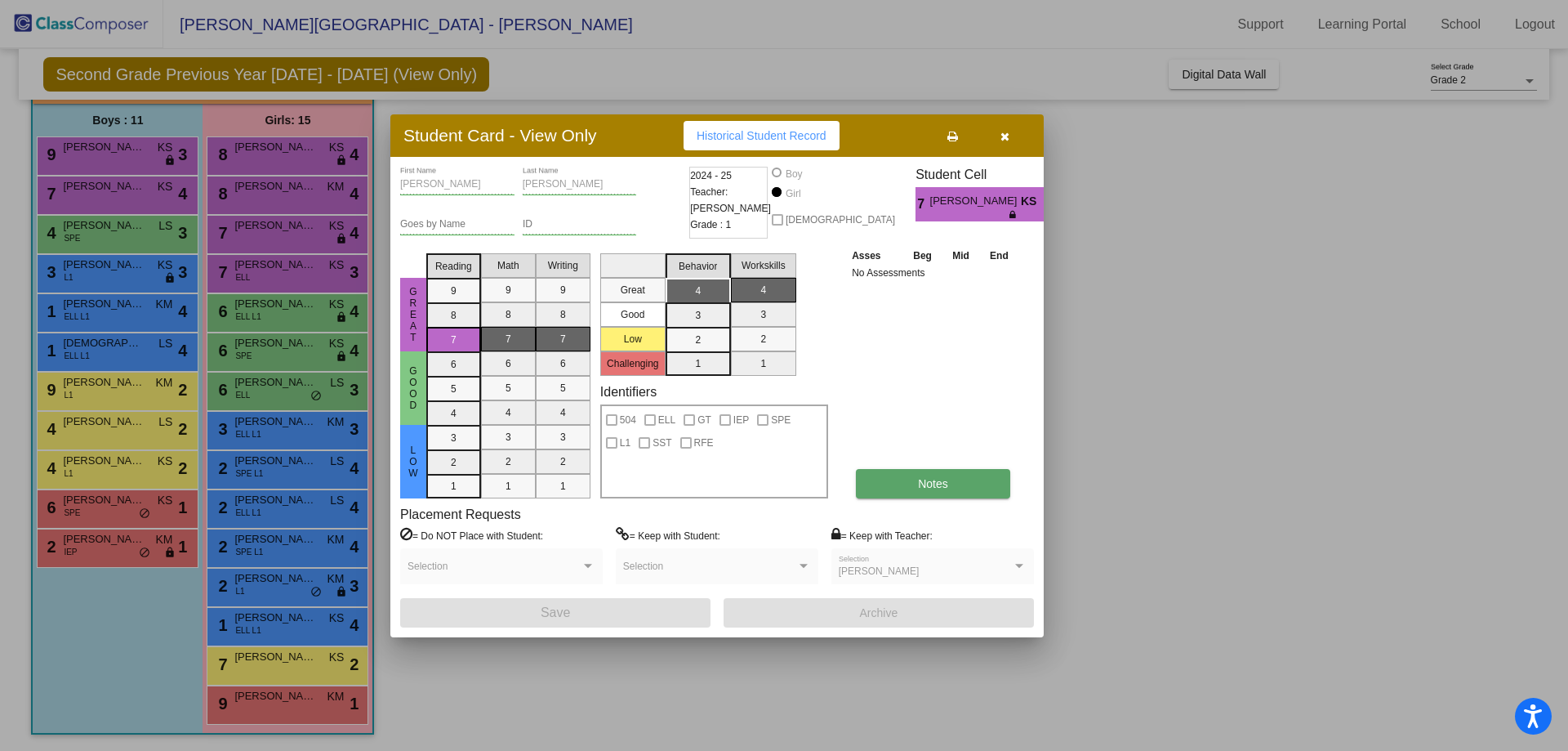
click at [946, 487] on span "Notes" at bounding box center [933, 483] width 30 height 13
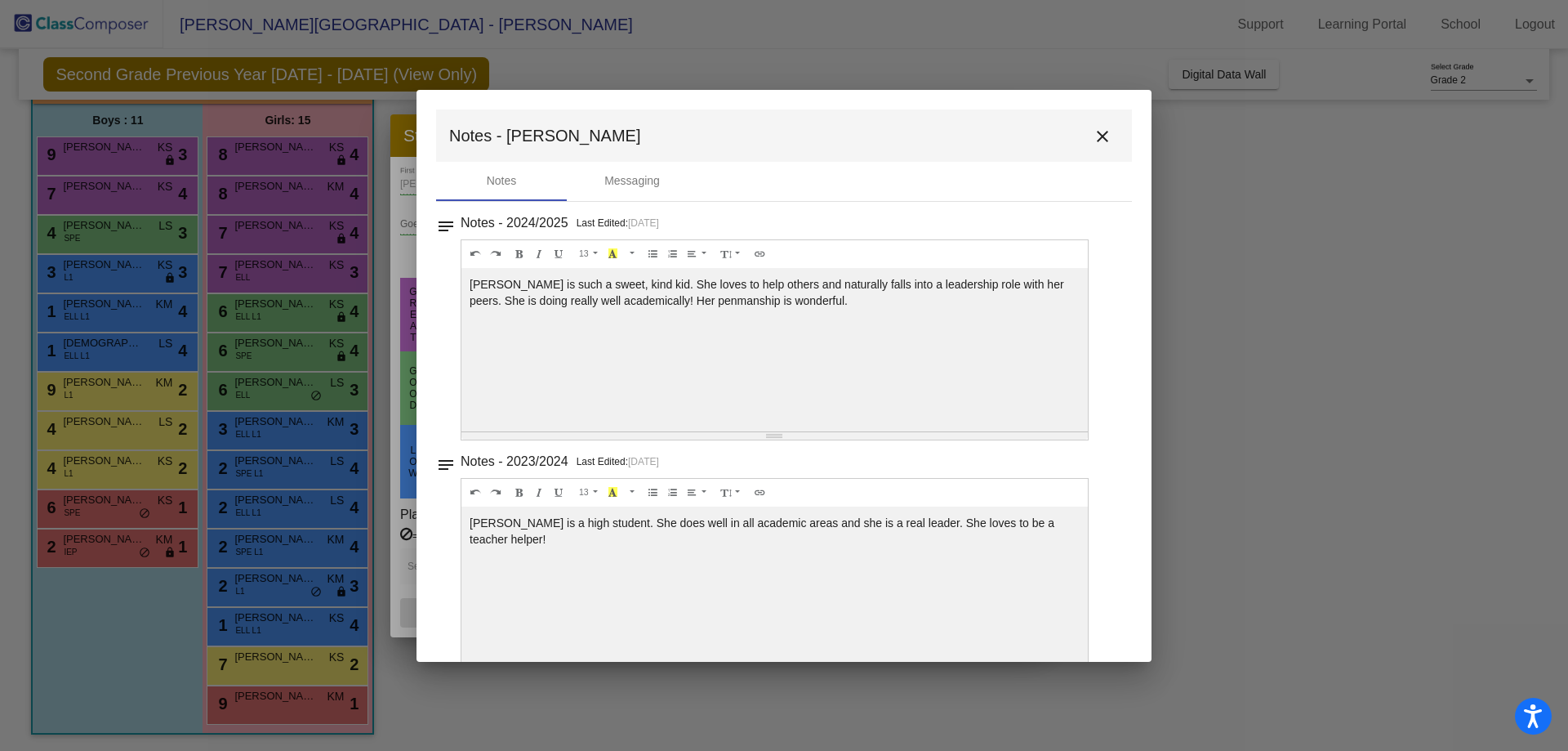
click at [1097, 128] on mat-icon "close" at bounding box center [1103, 137] width 20 height 20
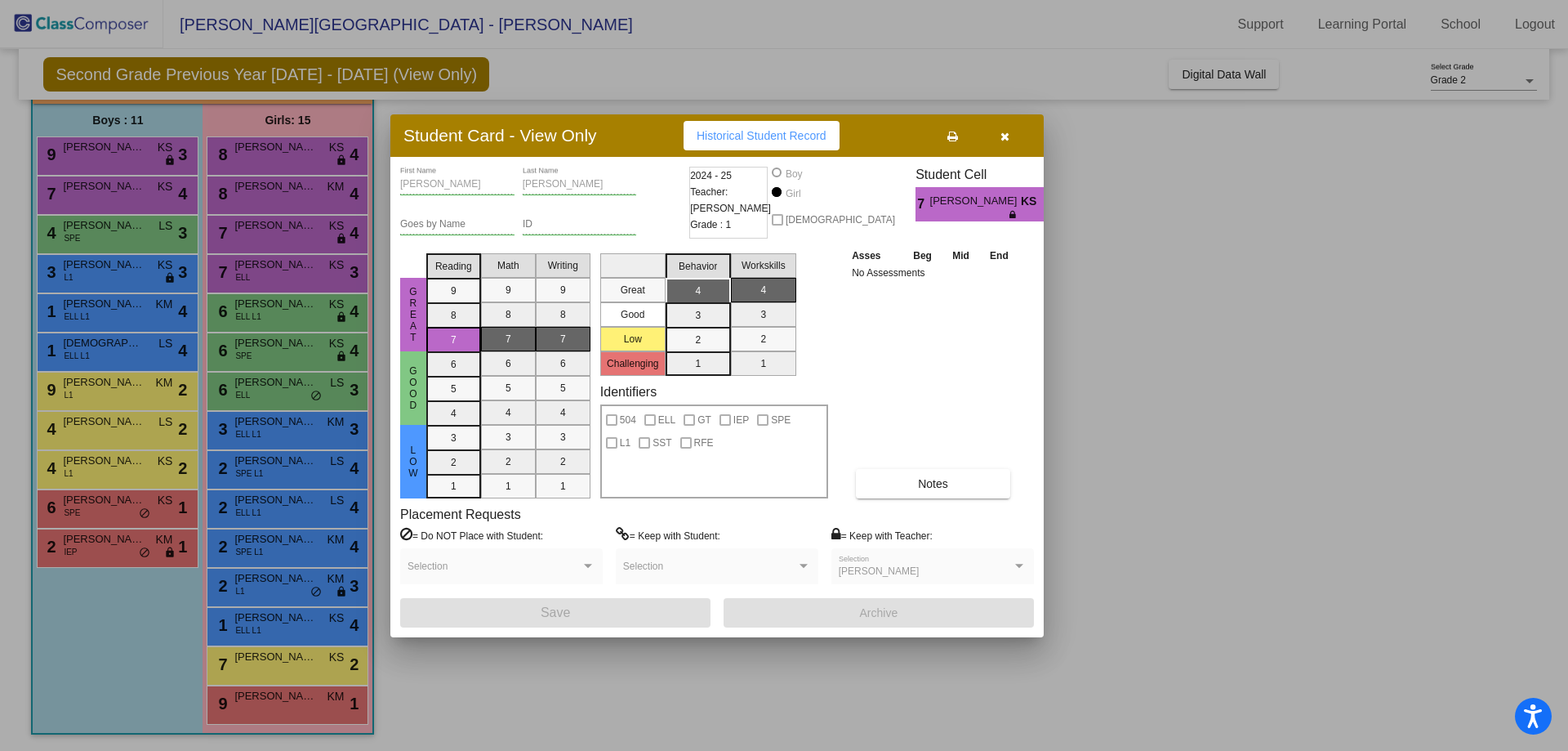
click at [1006, 139] on icon "button" at bounding box center [1005, 137] width 9 height 12
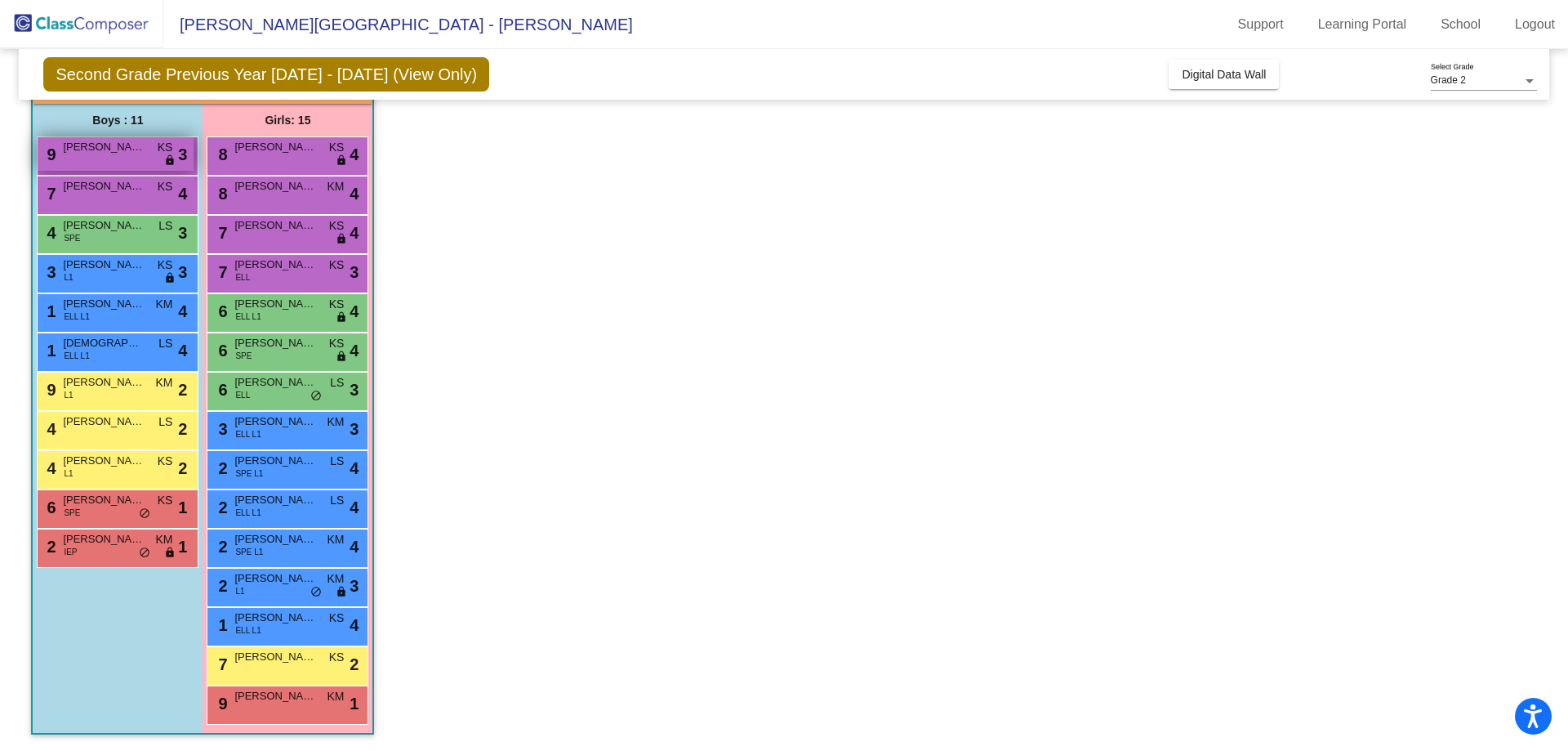
click at [112, 156] on div "9 [PERSON_NAME] KS lock do_not_disturb_alt 3" at bounding box center [115, 154] width 156 height 33
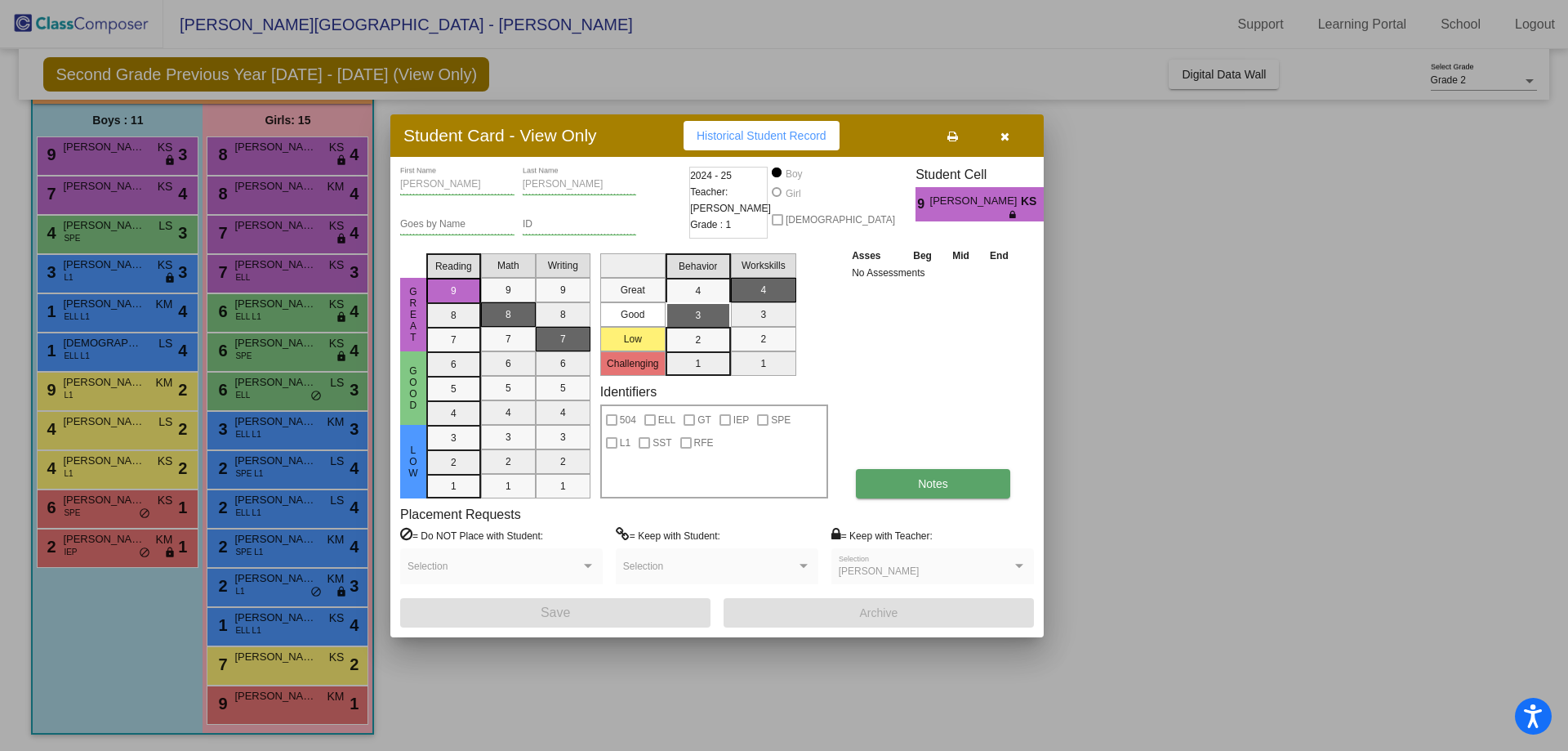
click at [914, 469] on button "Notes" at bounding box center [933, 484] width 154 height 29
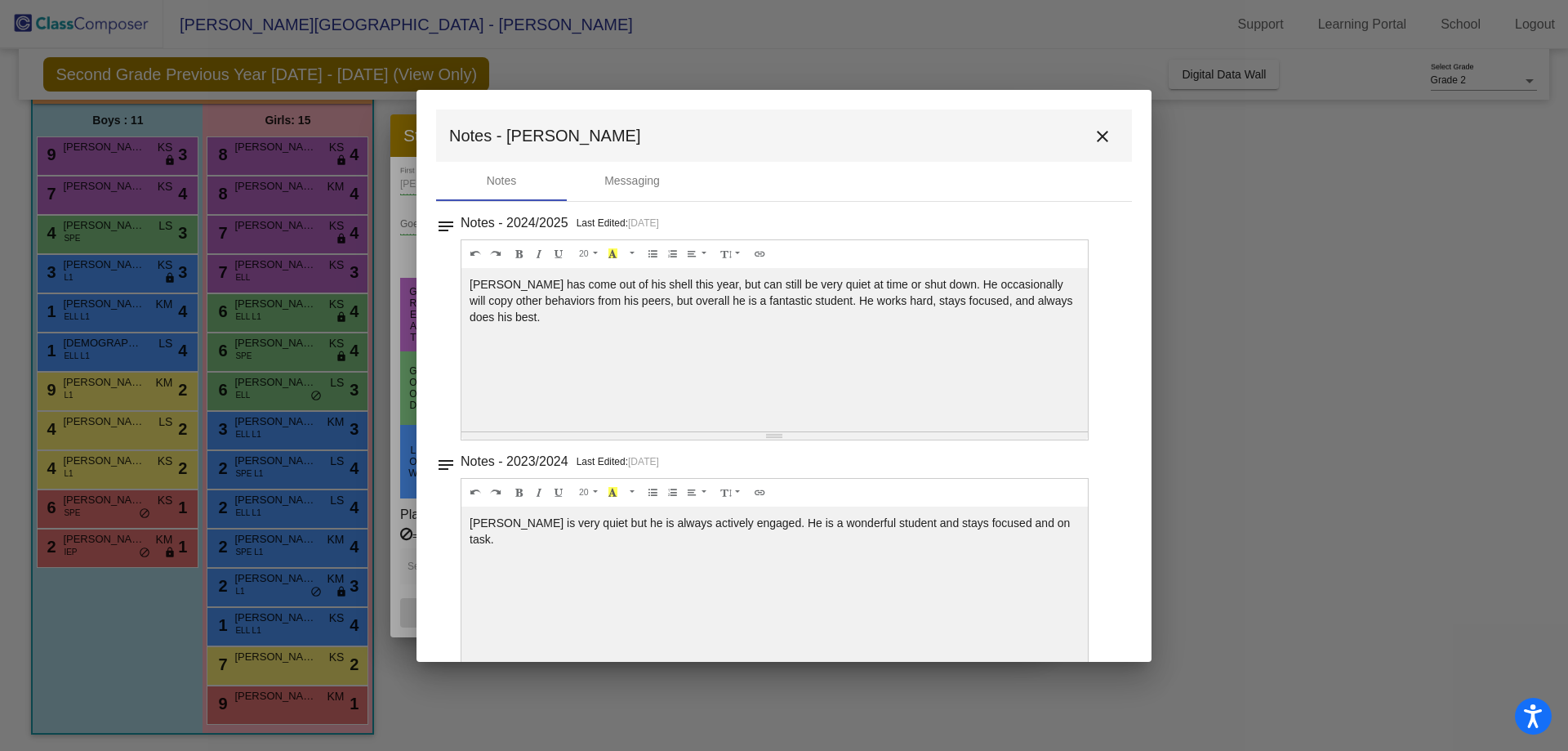
click at [1093, 138] on mat-icon "close" at bounding box center [1103, 137] width 20 height 20
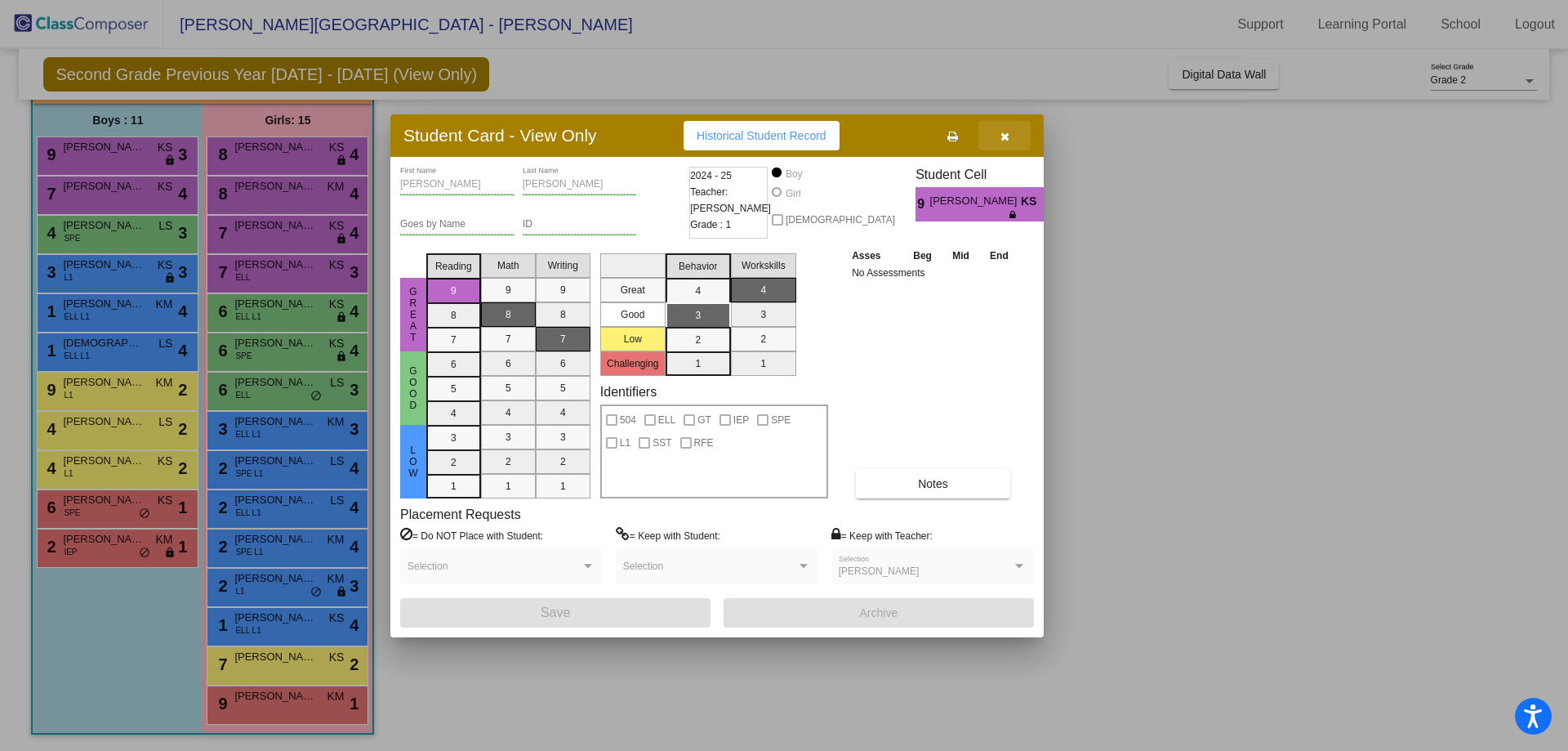
click at [1012, 136] on button "button" at bounding box center [1004, 136] width 52 height 29
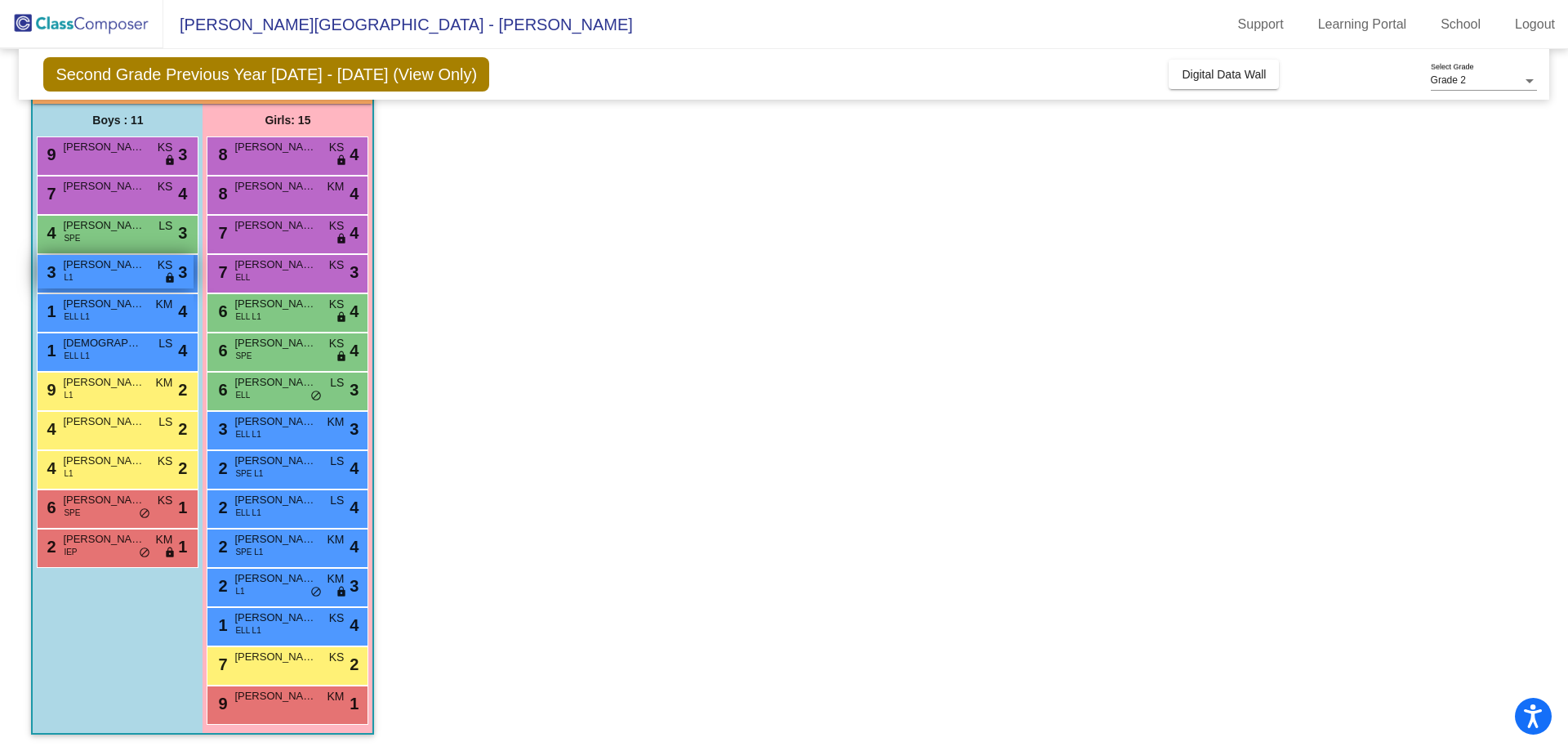
click at [137, 270] on span "[PERSON_NAME]" at bounding box center [103, 264] width 82 height 17
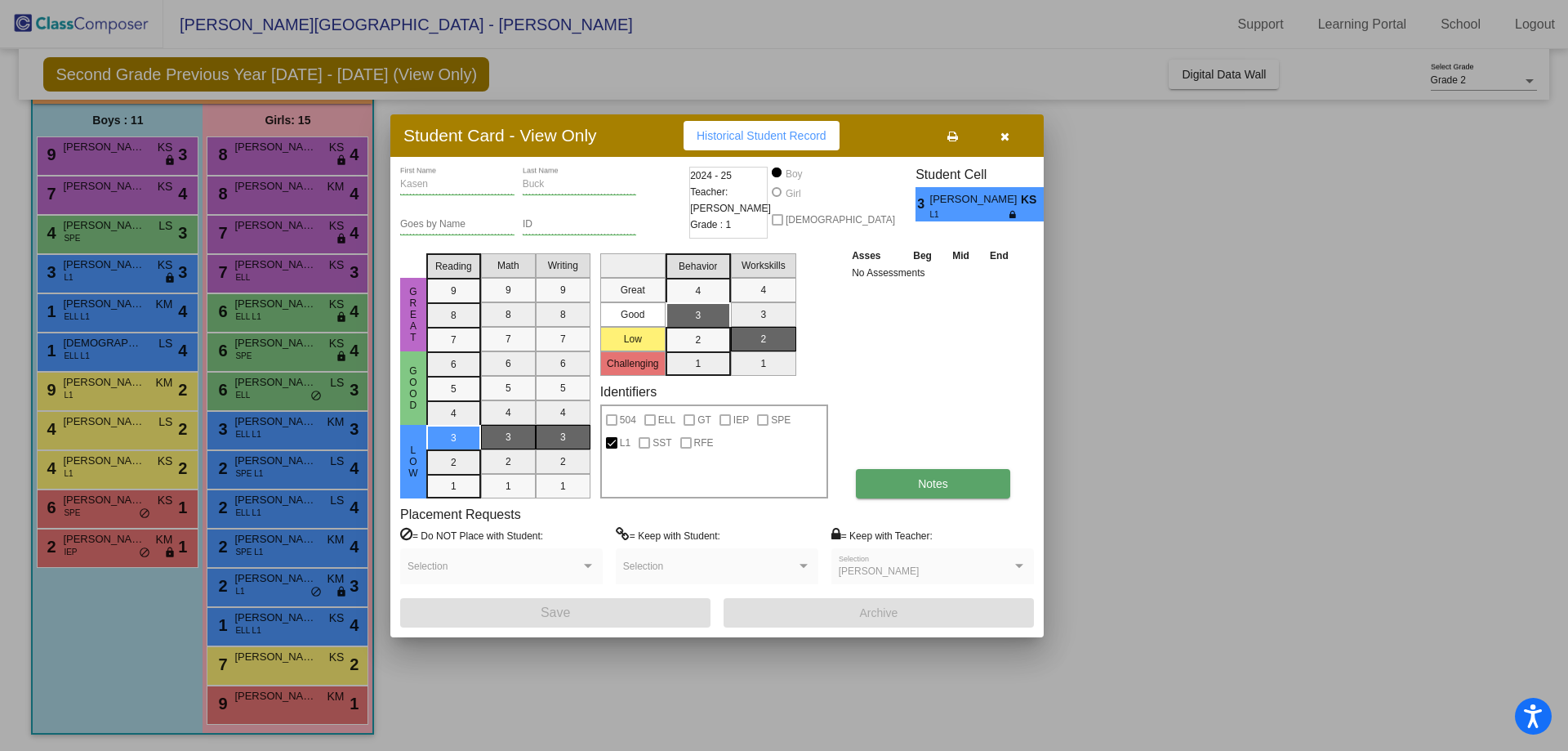
click at [939, 495] on button "Notes" at bounding box center [933, 484] width 154 height 29
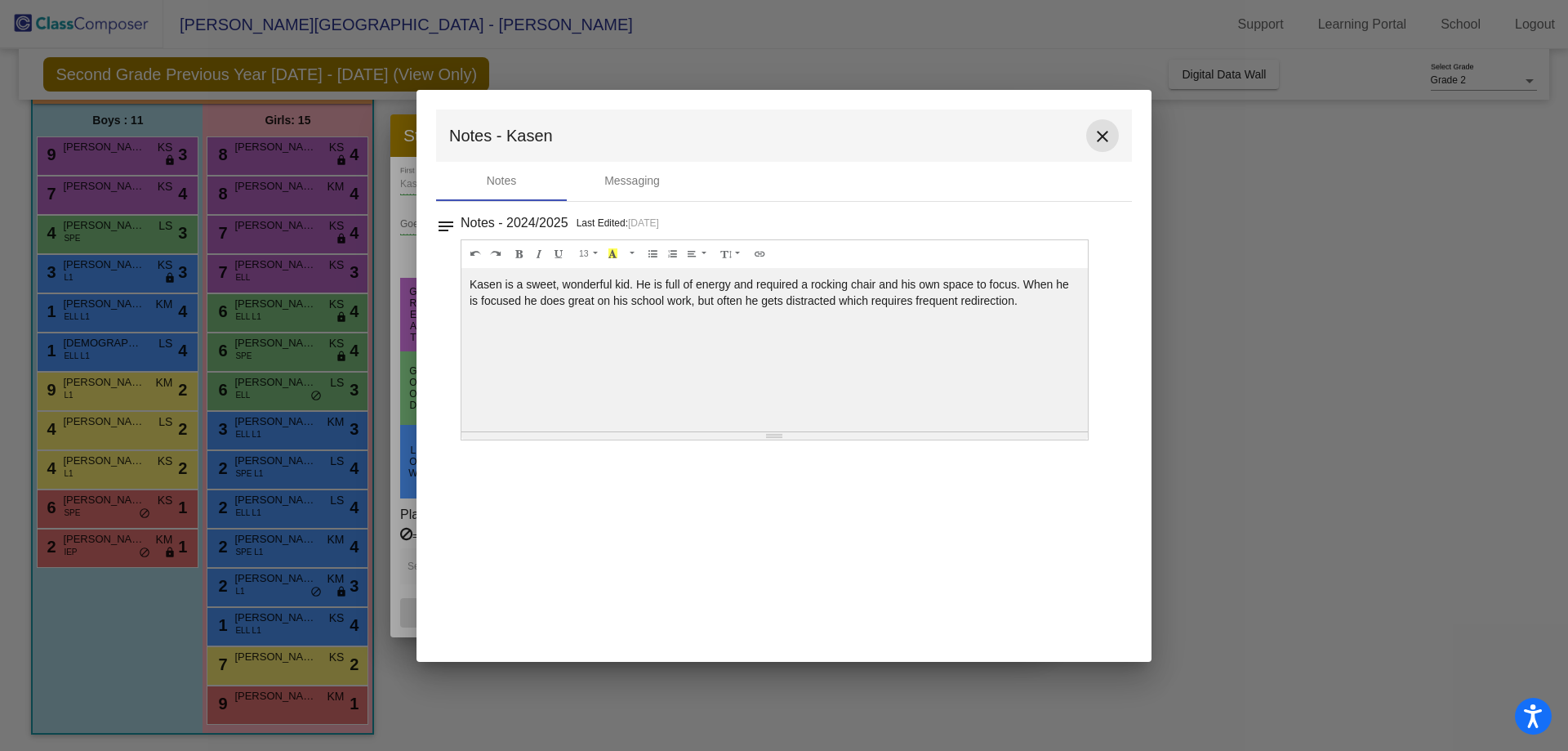
click at [1107, 134] on mat-icon "close" at bounding box center [1103, 137] width 20 height 20
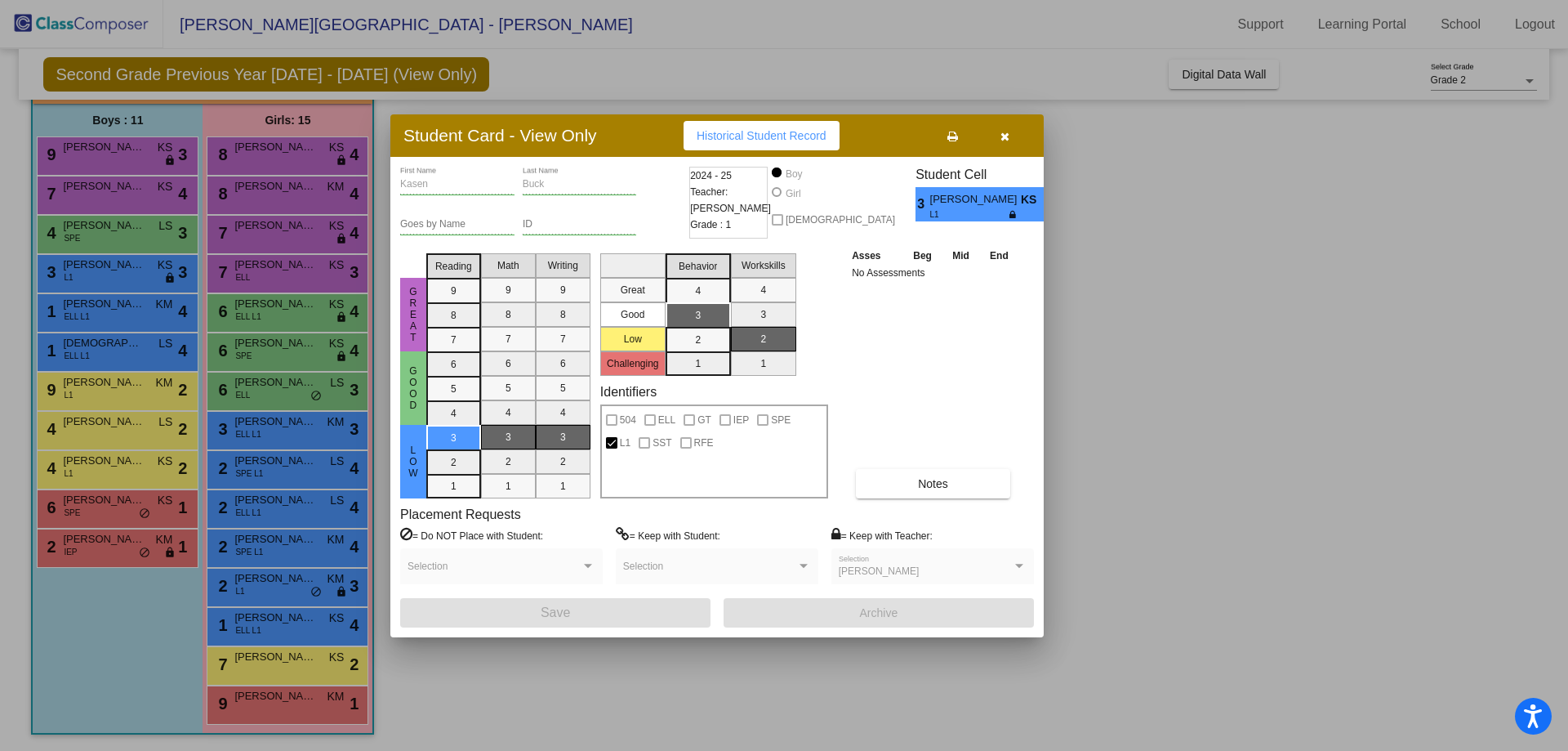
click at [1018, 143] on button "button" at bounding box center [1004, 136] width 52 height 29
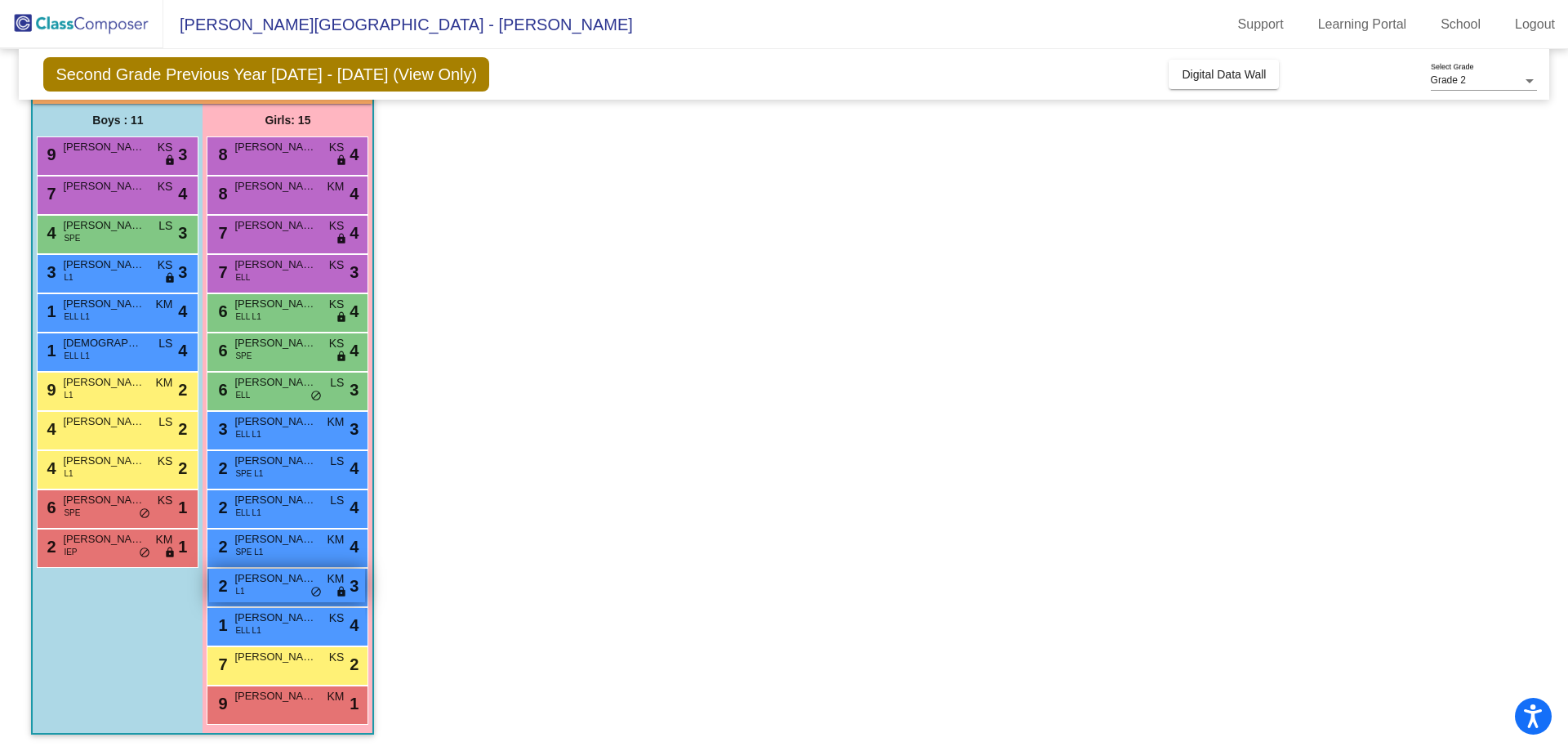
click at [292, 583] on span "[PERSON_NAME]" at bounding box center [274, 578] width 82 height 17
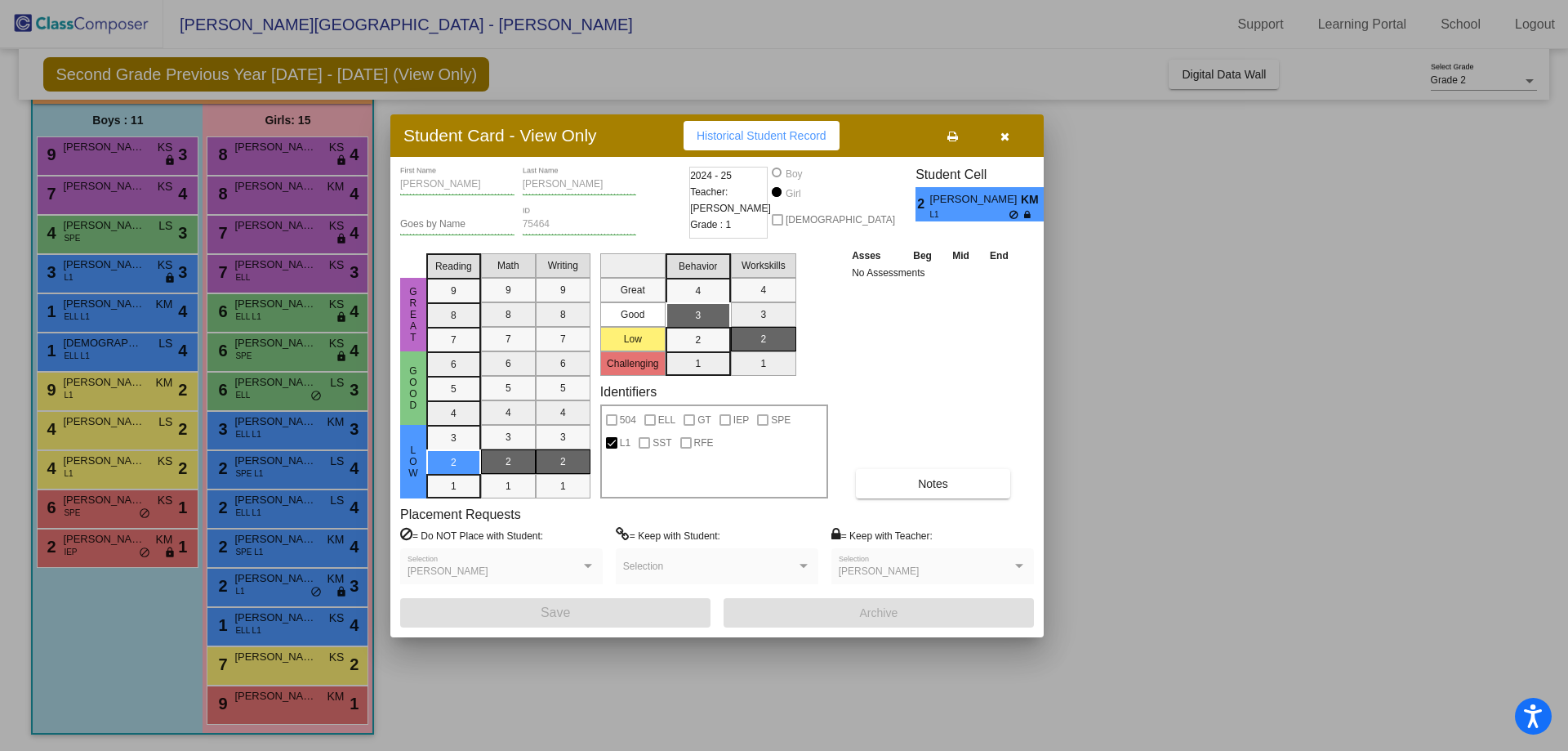
click at [997, 144] on button "button" at bounding box center [1004, 136] width 52 height 29
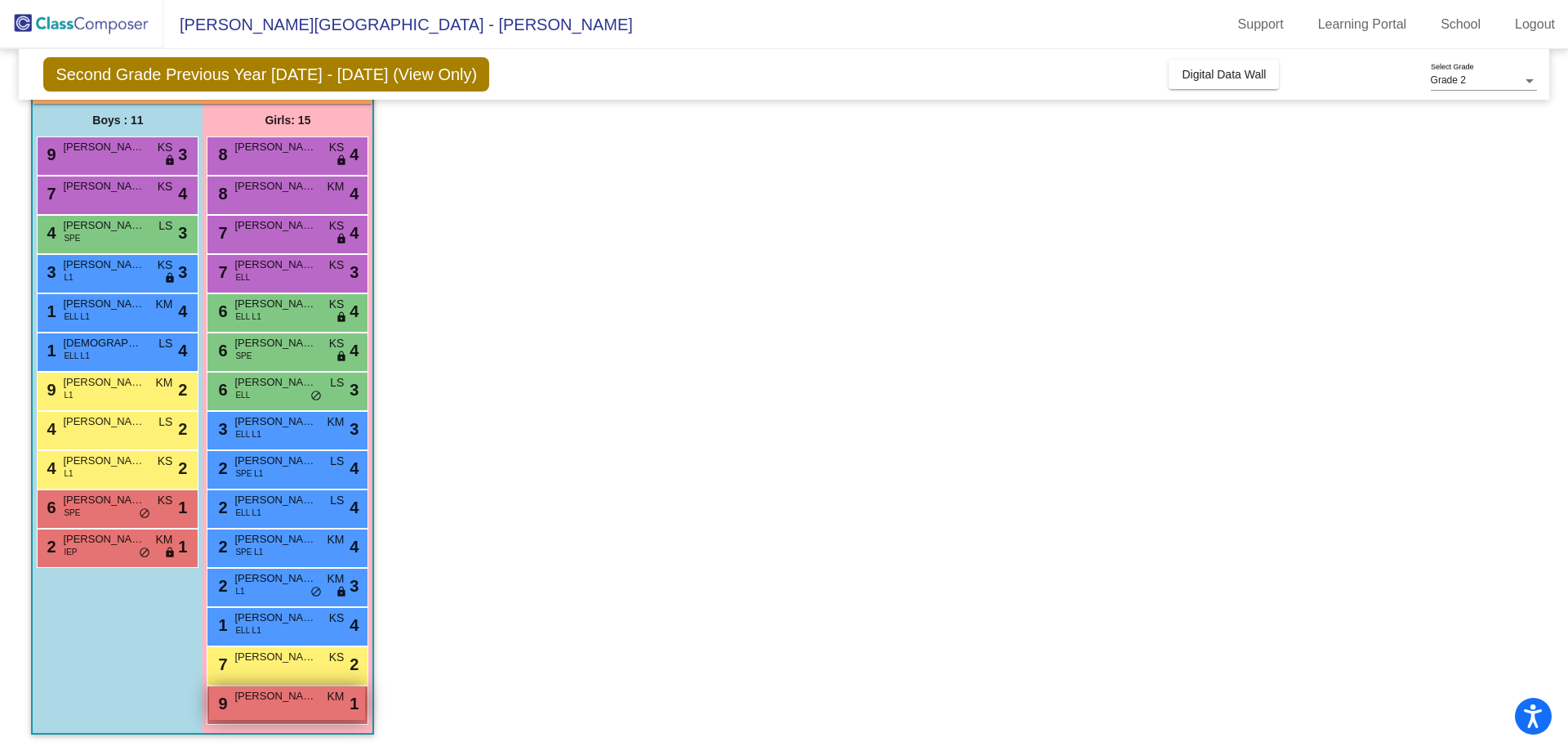
click at [265, 705] on div "9 Berkeley [PERSON_NAME] lock do_not_disturb_alt 1" at bounding box center [287, 703] width 156 height 33
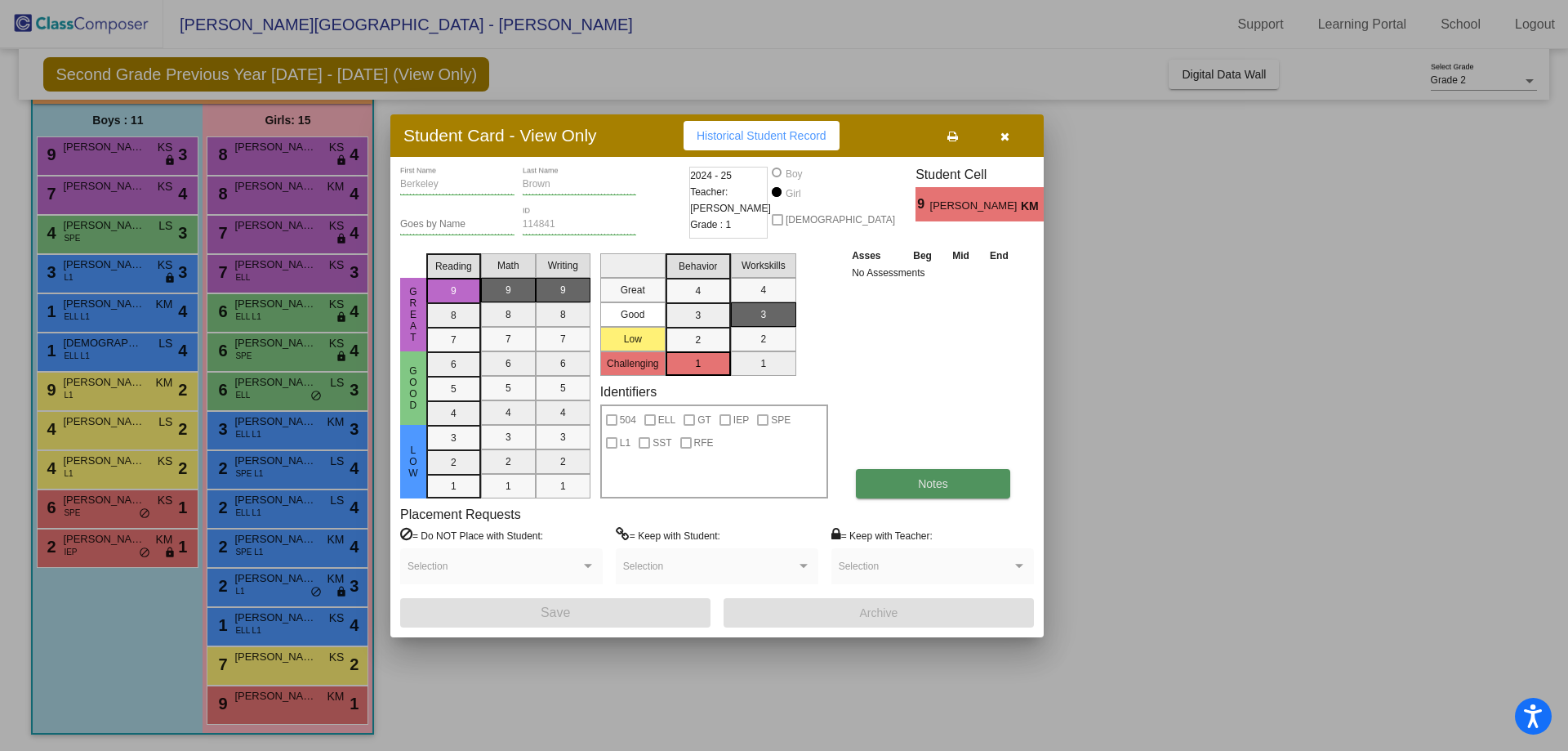
click at [950, 486] on button "Notes" at bounding box center [933, 484] width 154 height 29
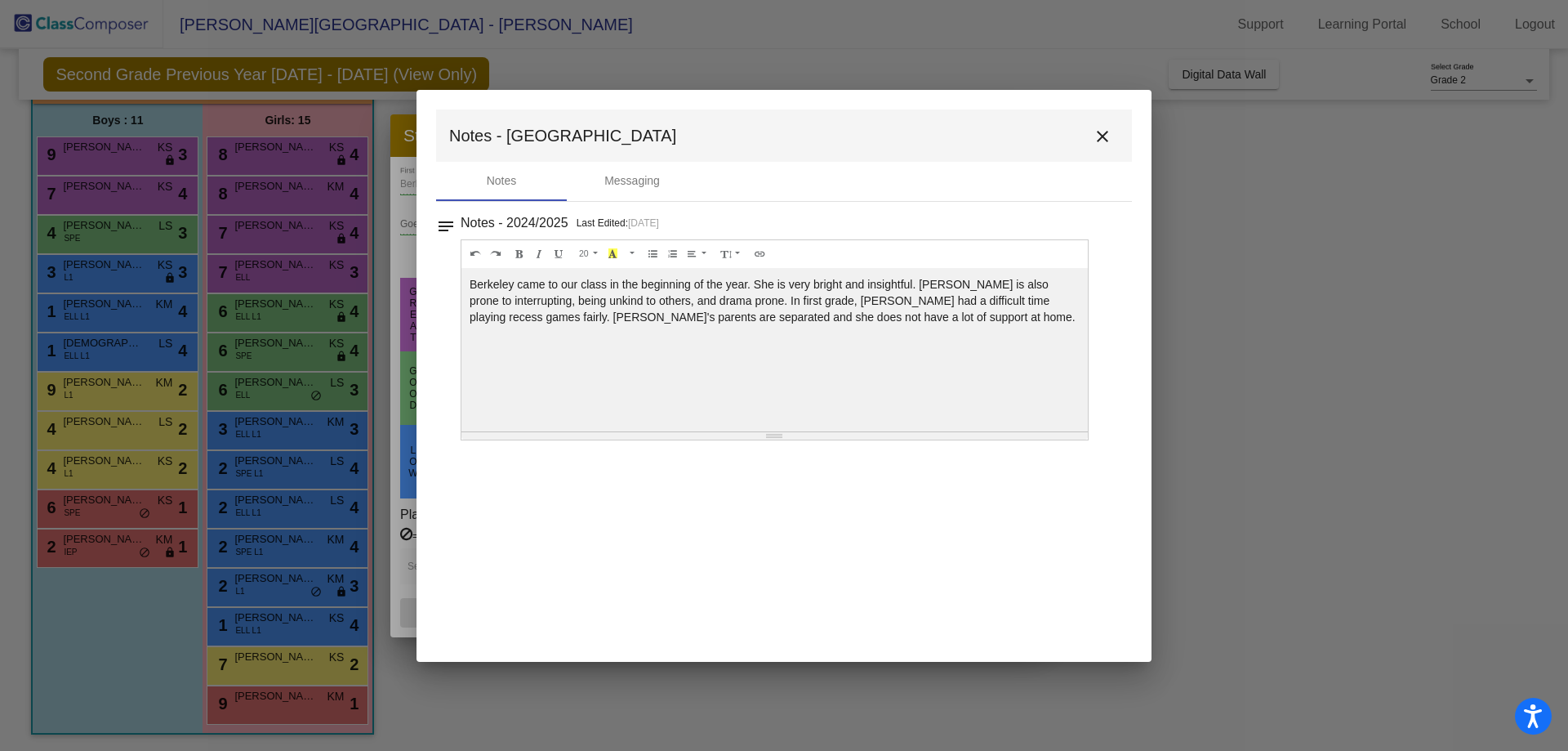
click at [1094, 128] on mat-icon "close" at bounding box center [1103, 137] width 20 height 20
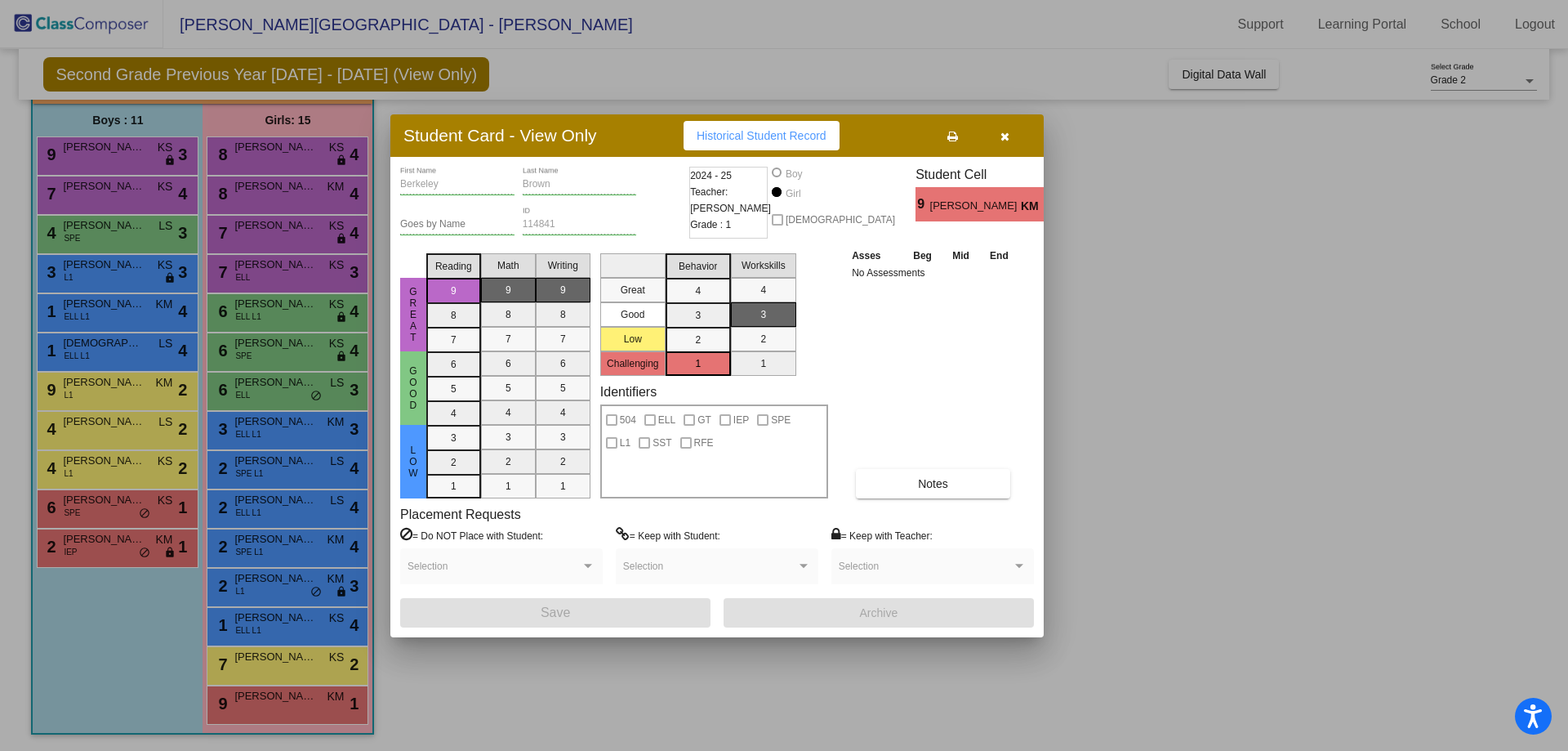
click at [987, 136] on button "button" at bounding box center [1004, 136] width 52 height 29
